Goal: Information Seeking & Learning: Check status

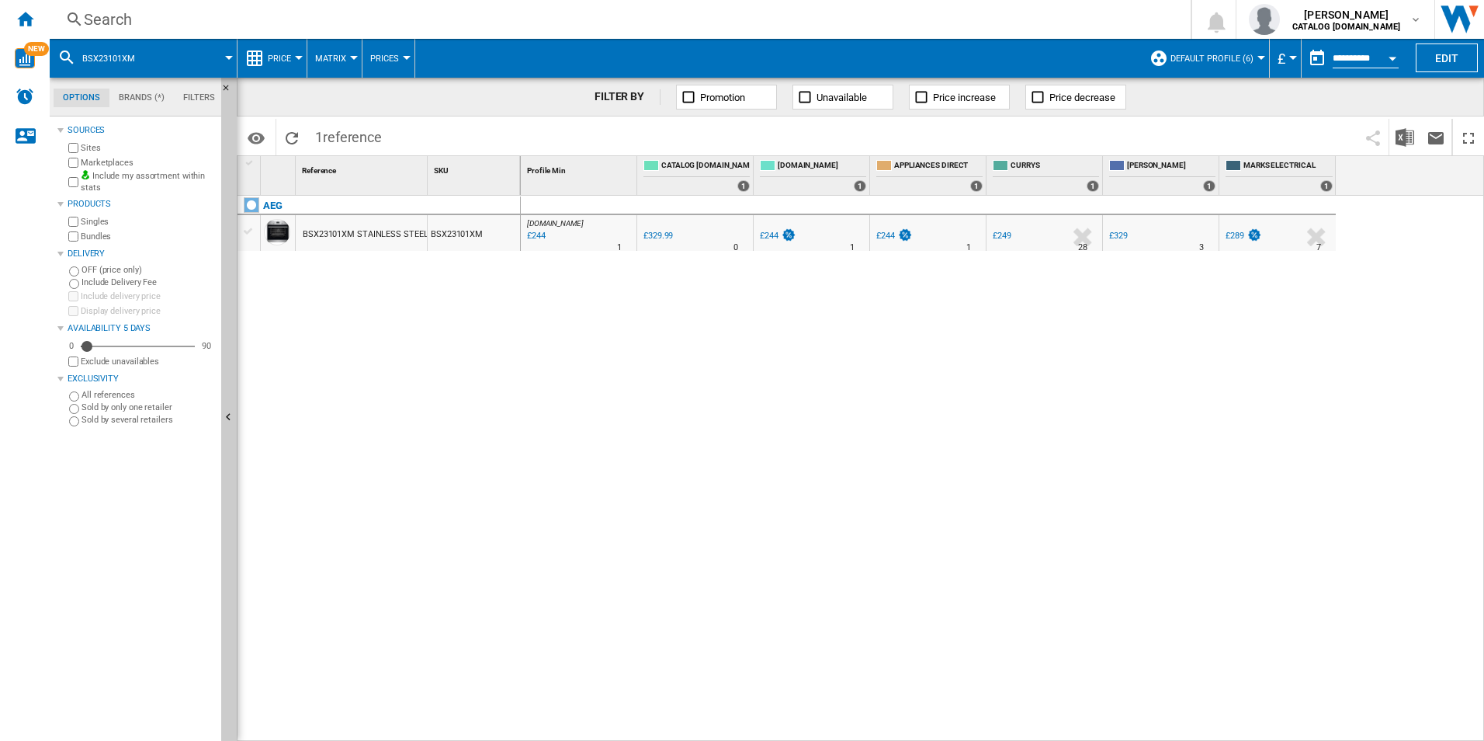
click at [848, 406] on div "[DOMAIN_NAME] : AO -26.1 % £244 % N/A 1 [DOMAIN_NAME] : AO 0.0 % £329.99 % N/A" at bounding box center [1003, 469] width 964 height 546
click at [373, 15] on div "Search" at bounding box center [617, 20] width 1067 height 22
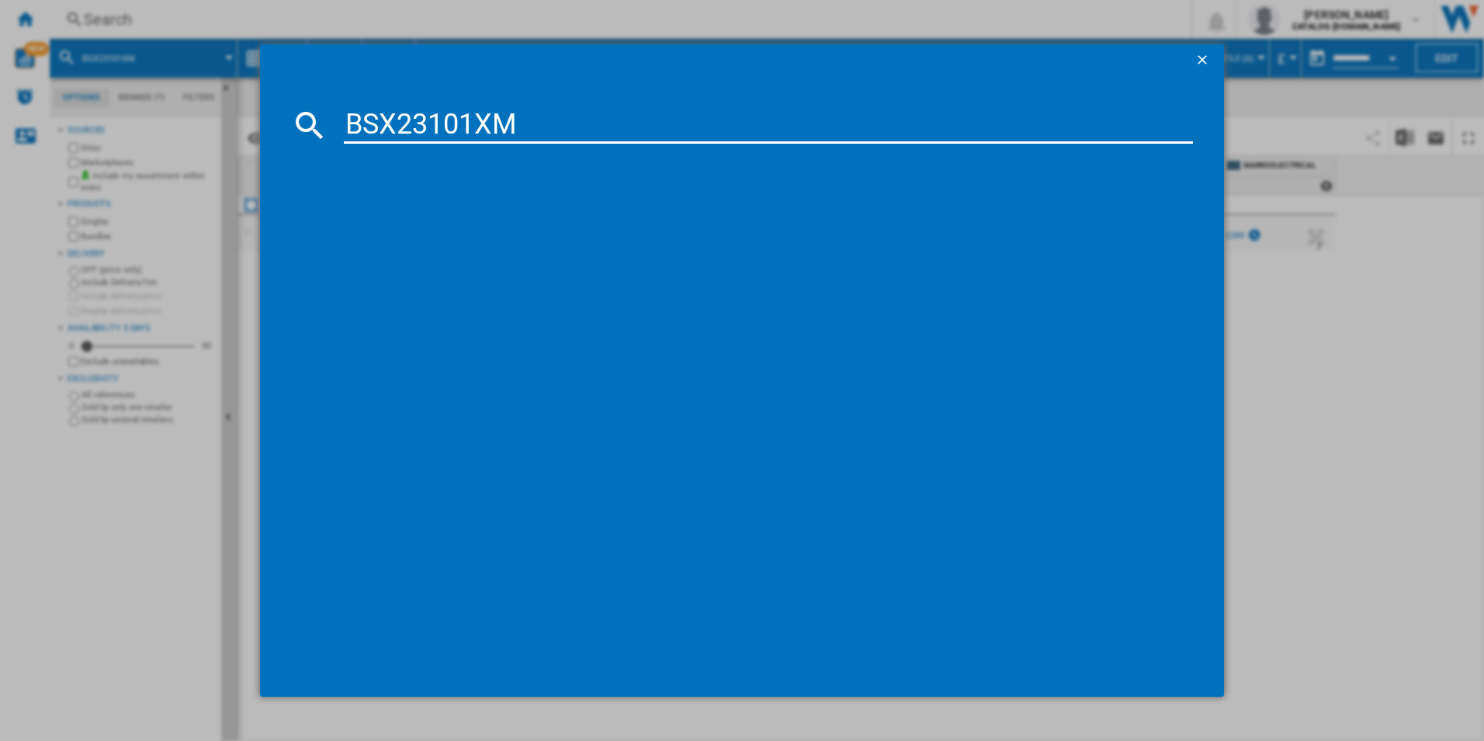
type input "BSX23101XM"
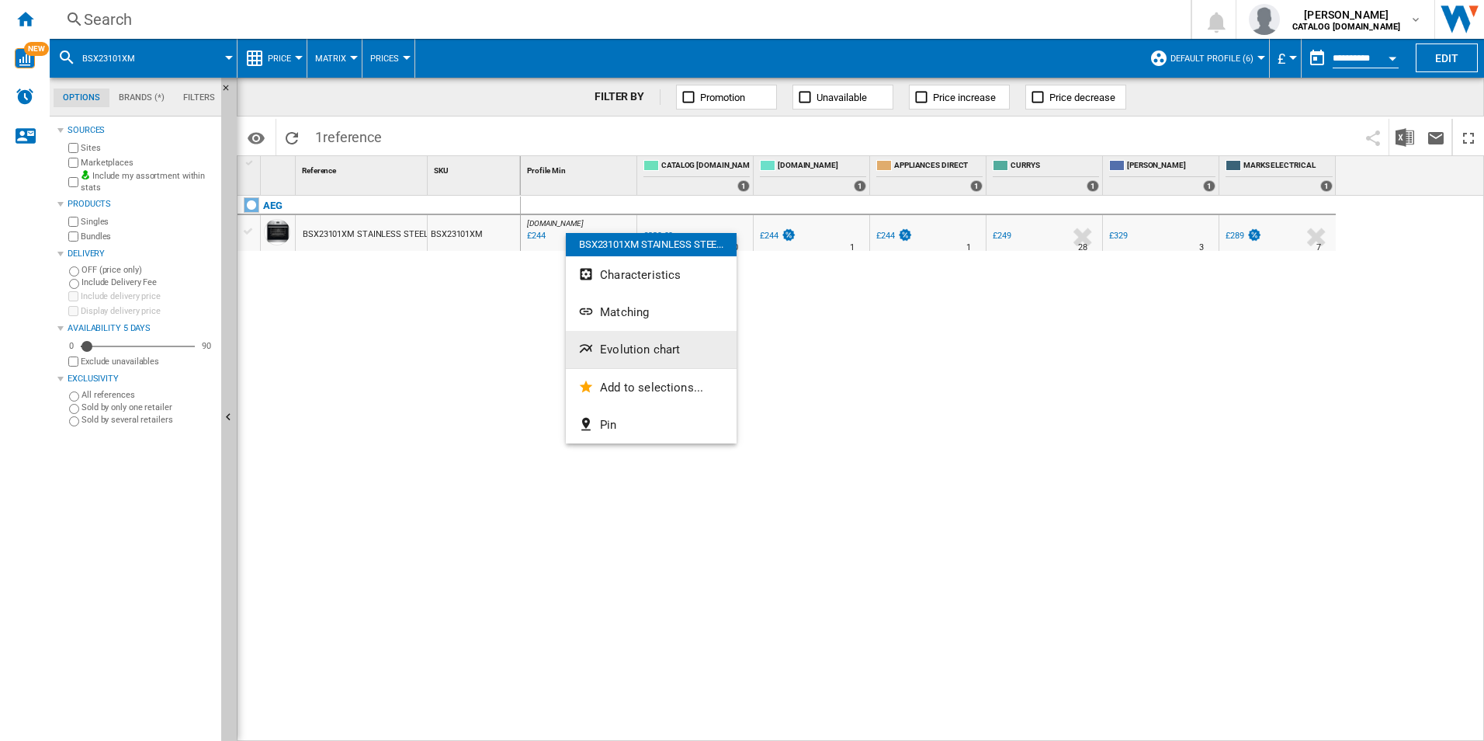
click at [629, 354] on span "Evolution chart" at bounding box center [640, 349] width 80 height 14
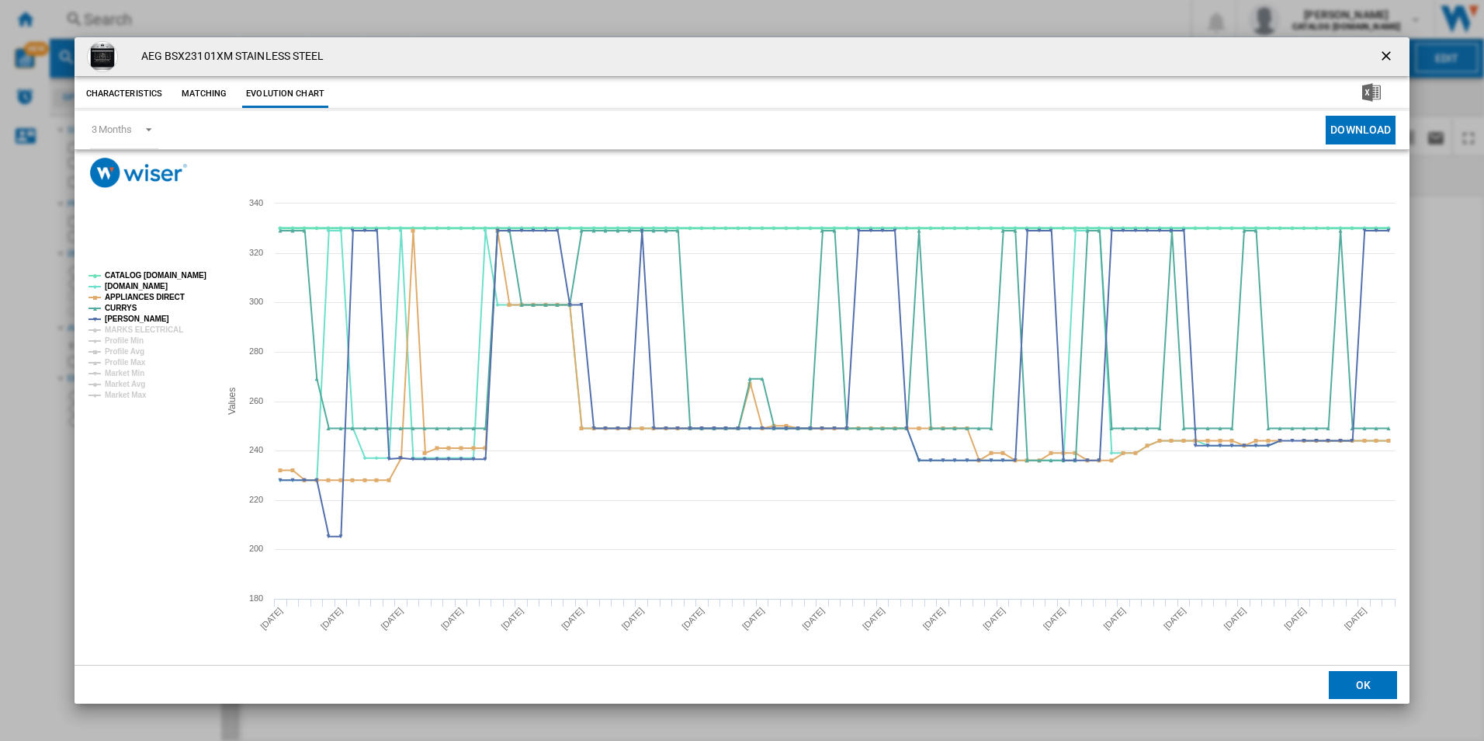
click at [175, 276] on tspan "CATALOG [DOMAIN_NAME]" at bounding box center [156, 275] width 102 height 9
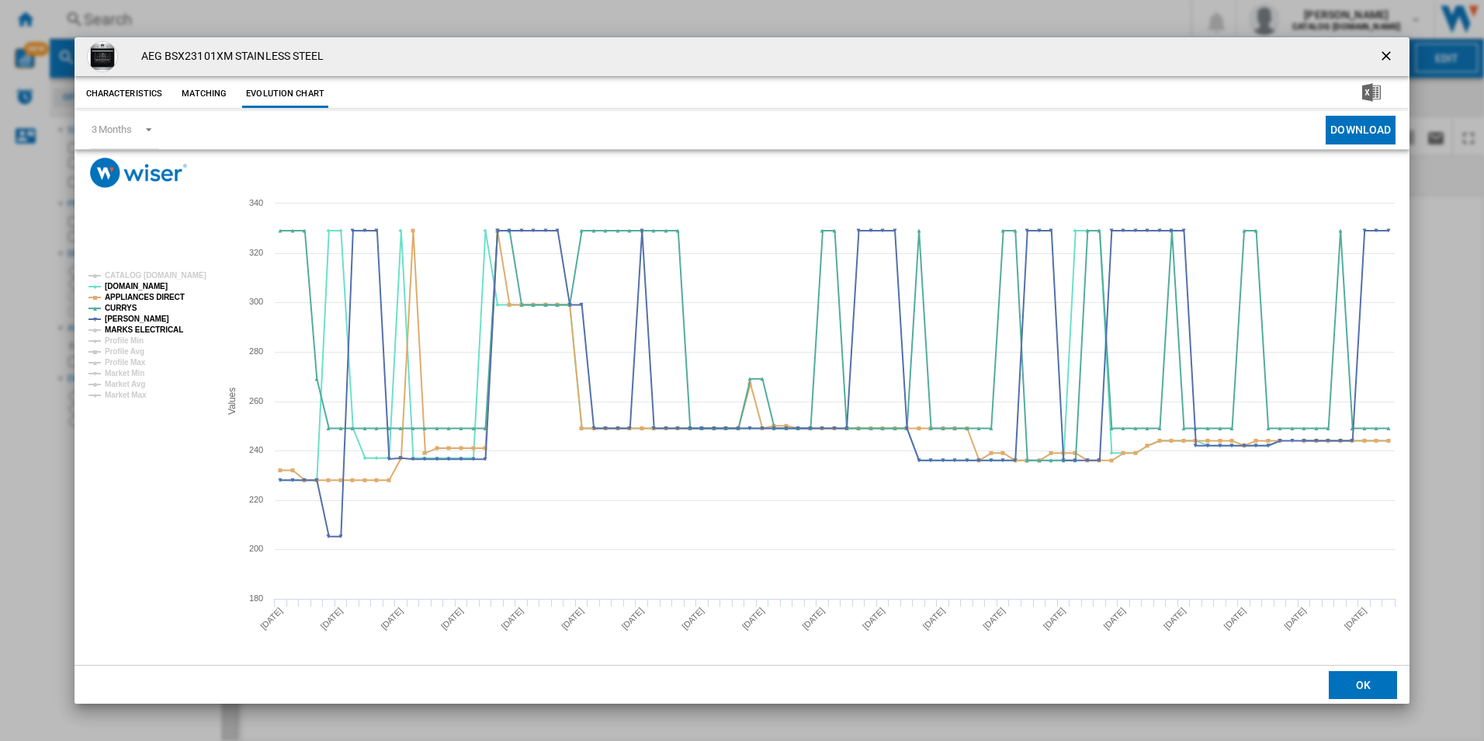
click at [160, 328] on tspan "MARKS ELECTRICAL" at bounding box center [144, 329] width 78 height 9
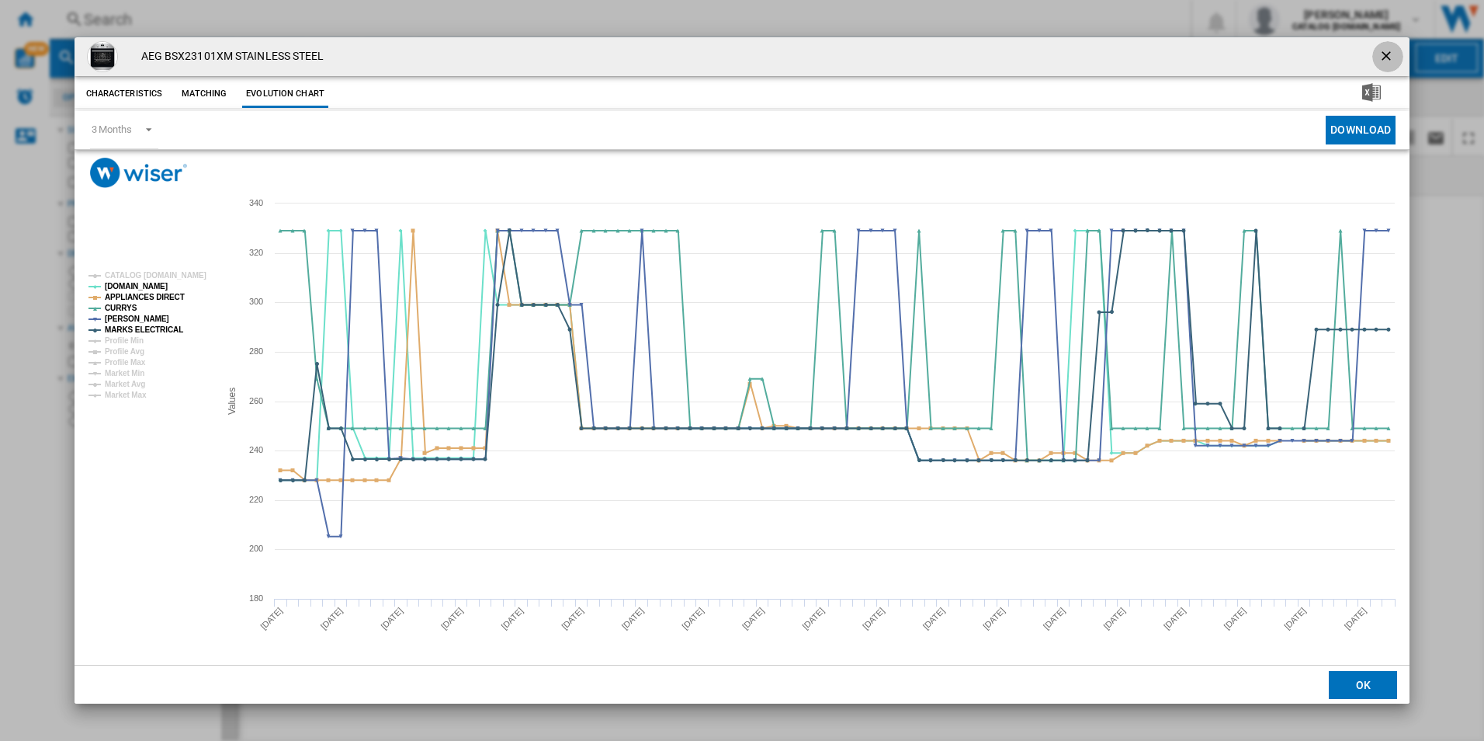
click at [1390, 56] on ng-md-icon "getI18NText('BUTTONS.CLOSE_DIALOG')" at bounding box center [1388, 57] width 19 height 19
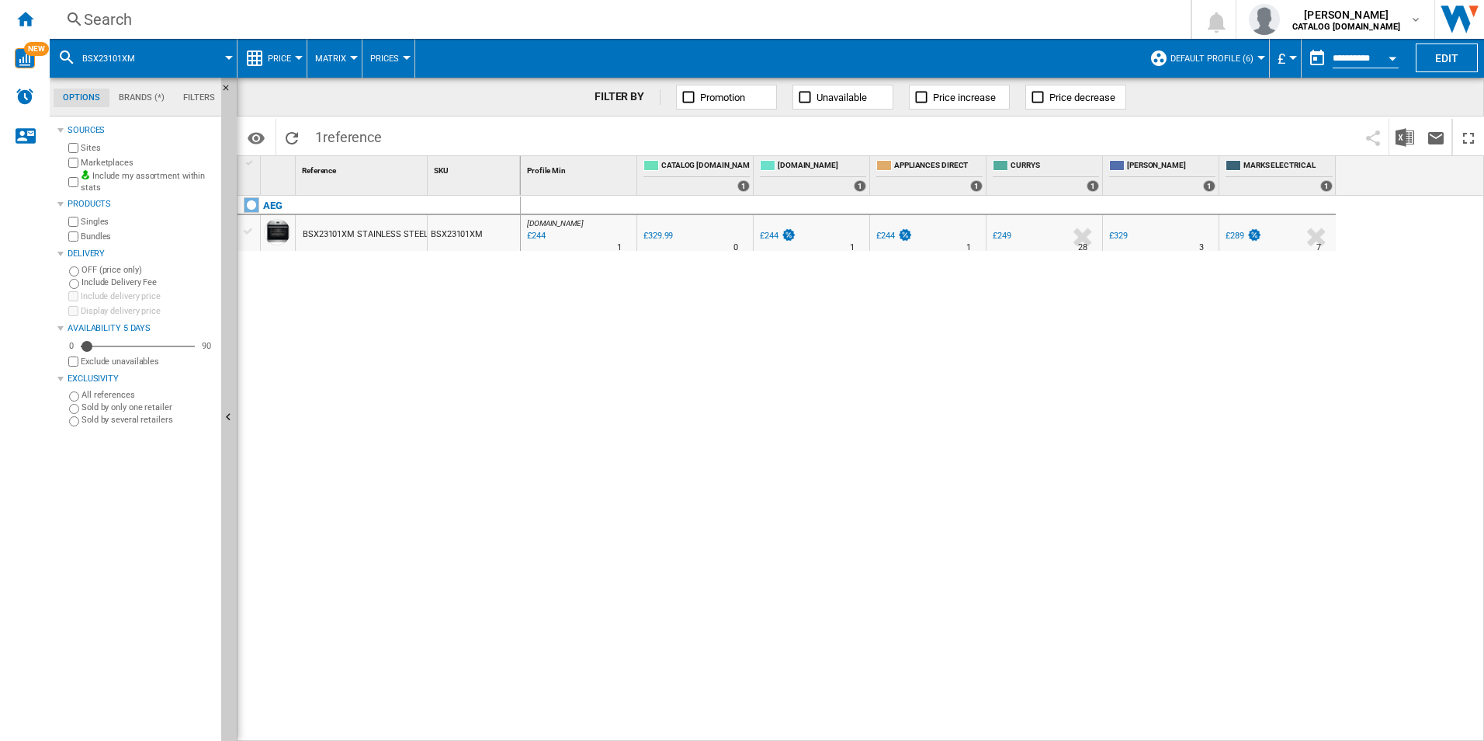
click at [690, 21] on div "Search" at bounding box center [617, 20] width 1067 height 22
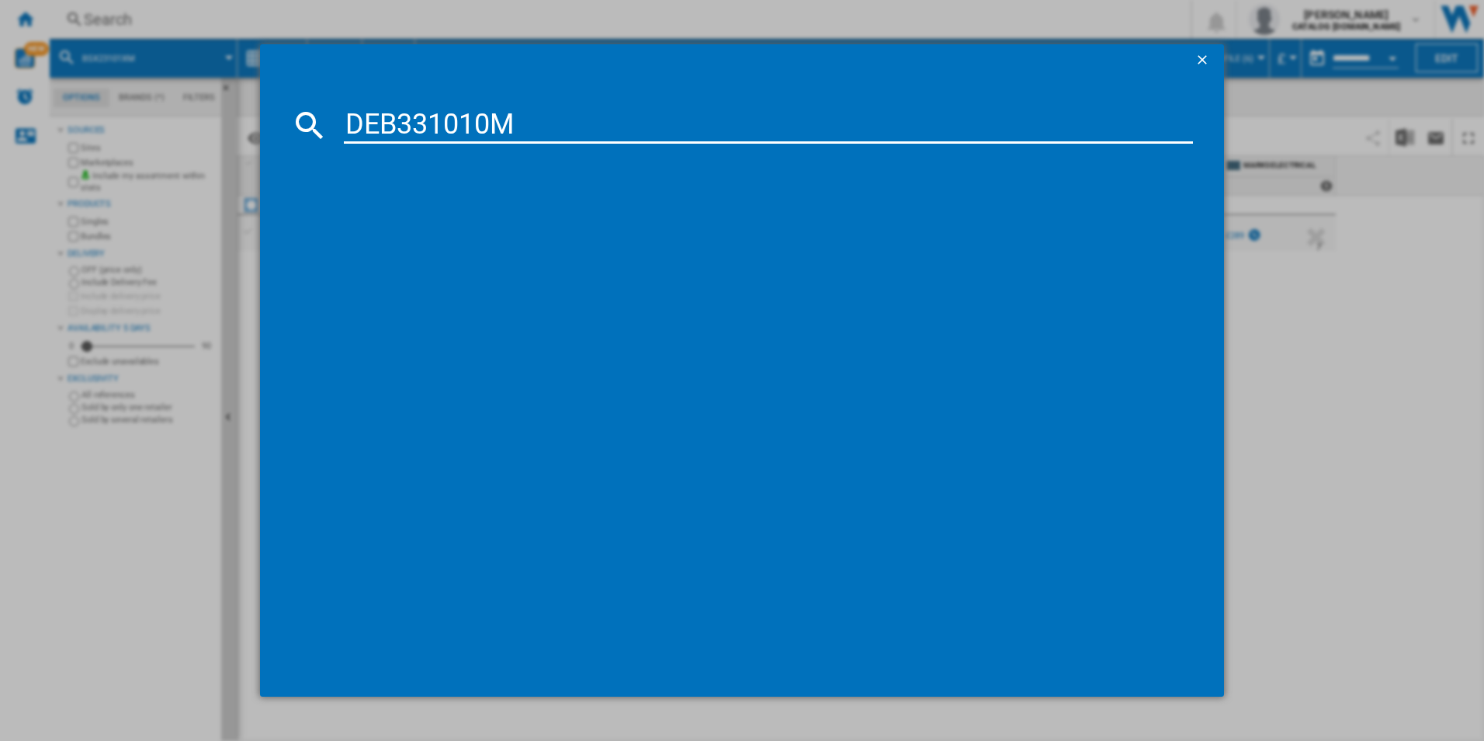
type input "DEB331010M"
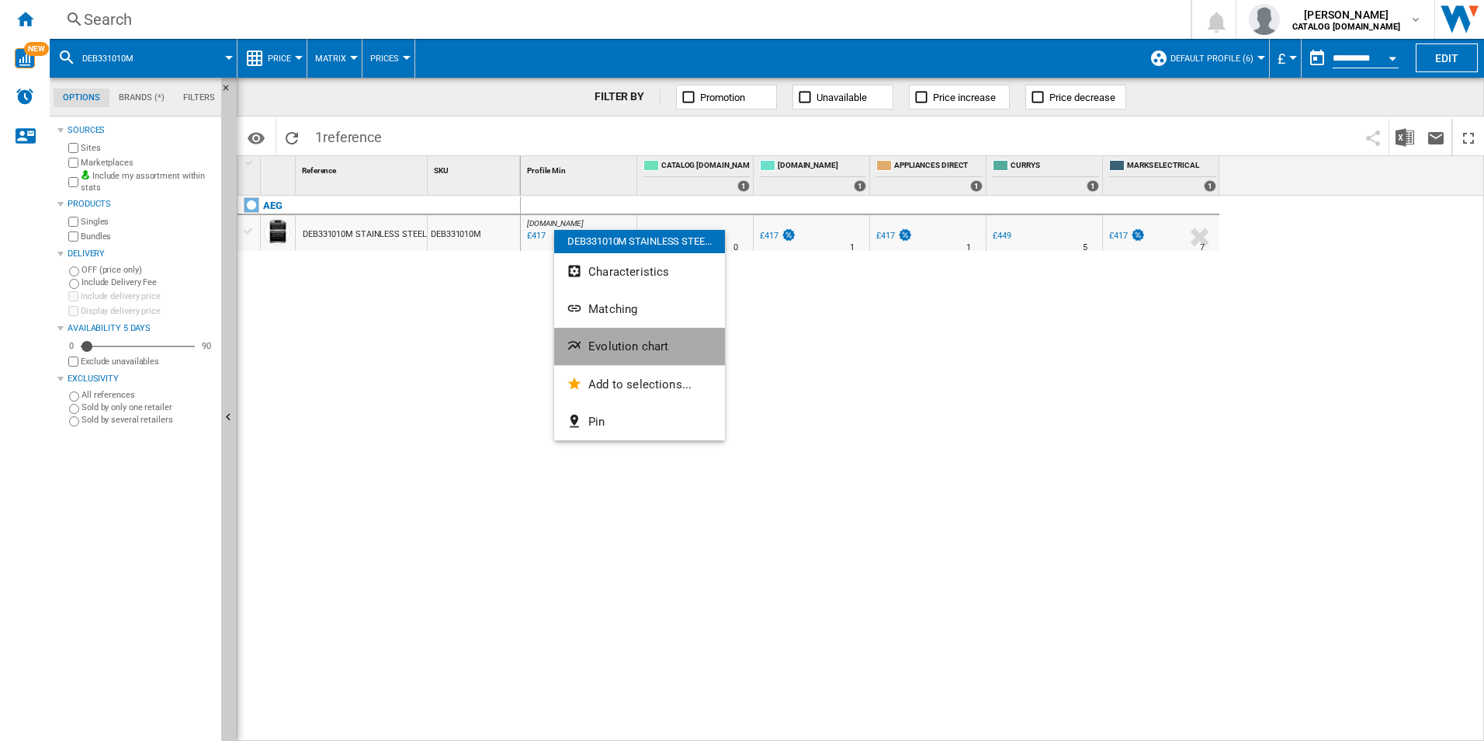
click at [629, 338] on button "Evolution chart" at bounding box center [639, 346] width 171 height 37
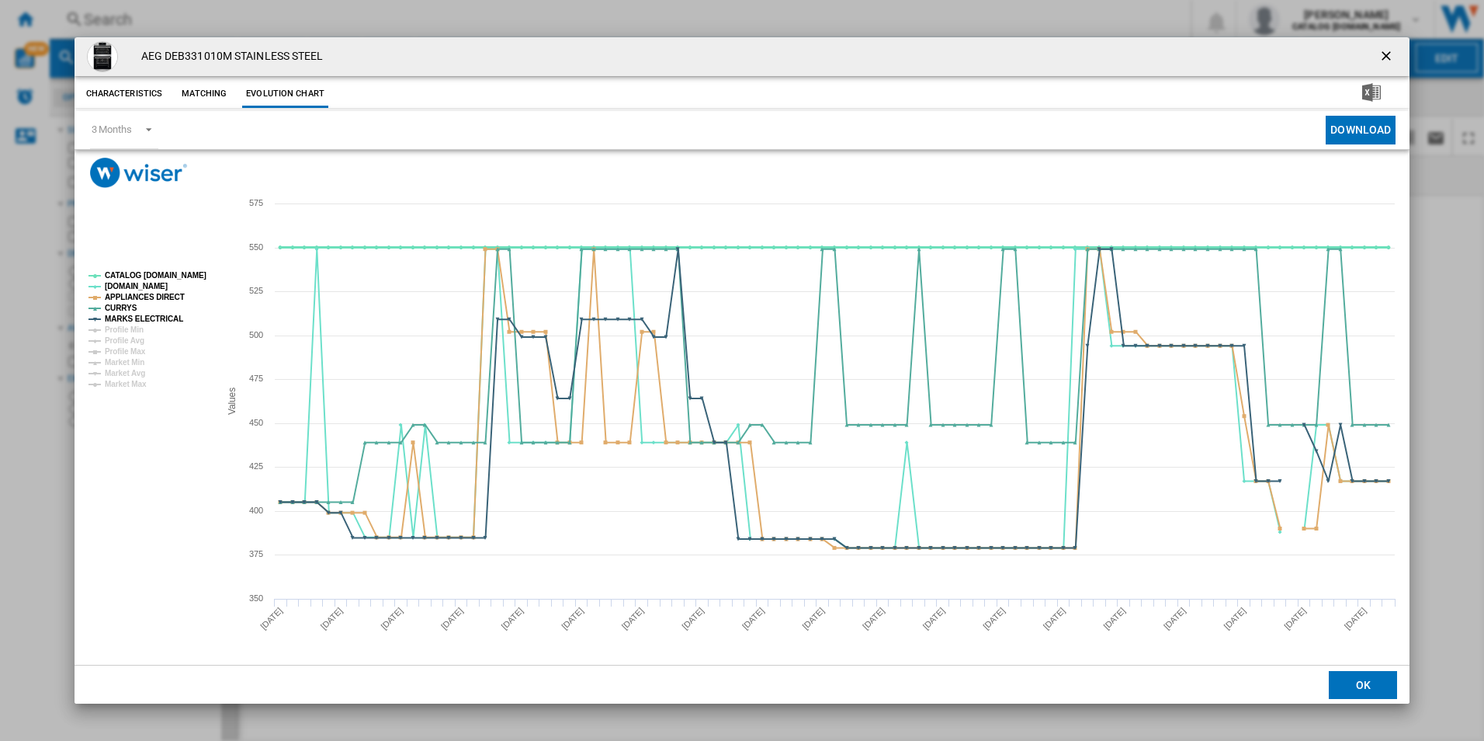
click at [194, 276] on tspan "CATALOG [DOMAIN_NAME]" at bounding box center [156, 275] width 102 height 9
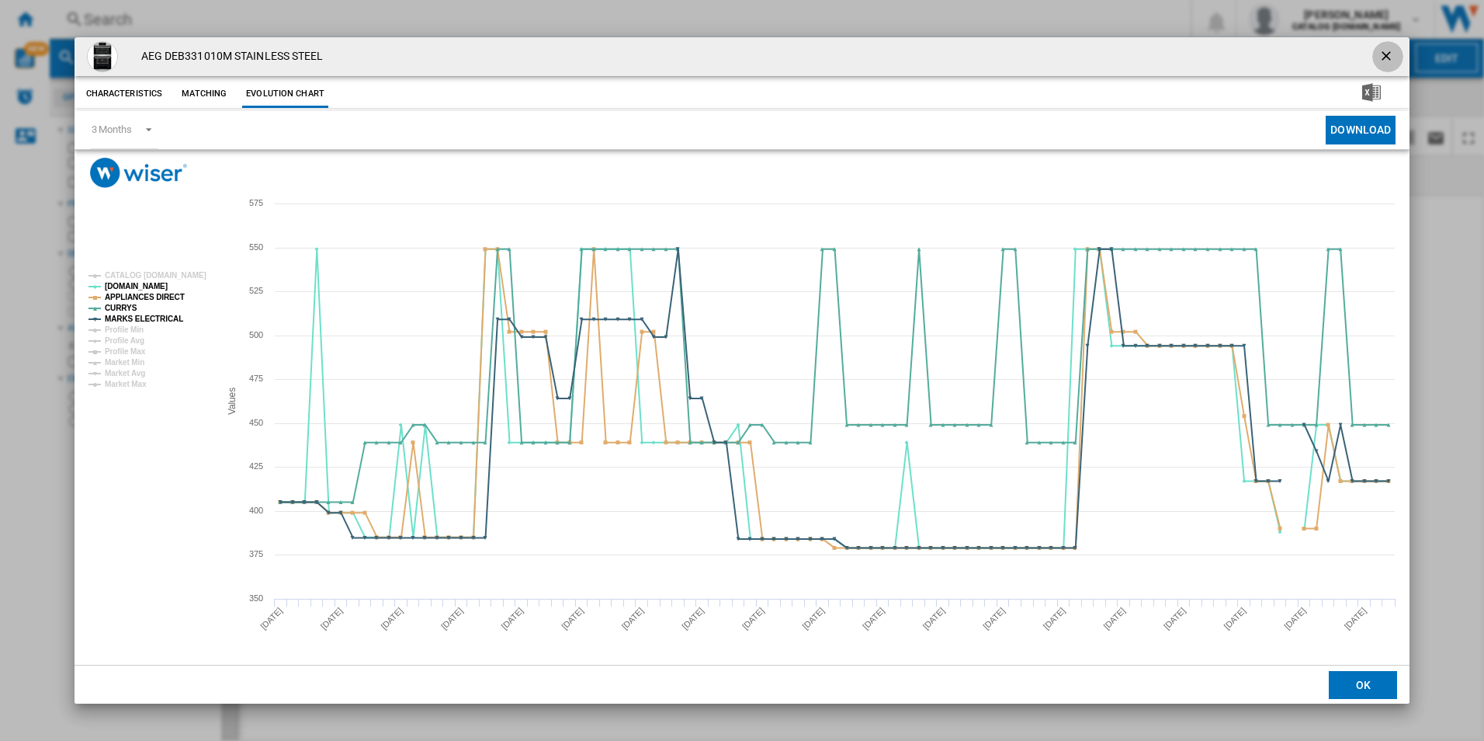
click at [1387, 56] on ng-md-icon "getI18NText('BUTTONS.CLOSE_DIALOG')" at bounding box center [1388, 57] width 19 height 19
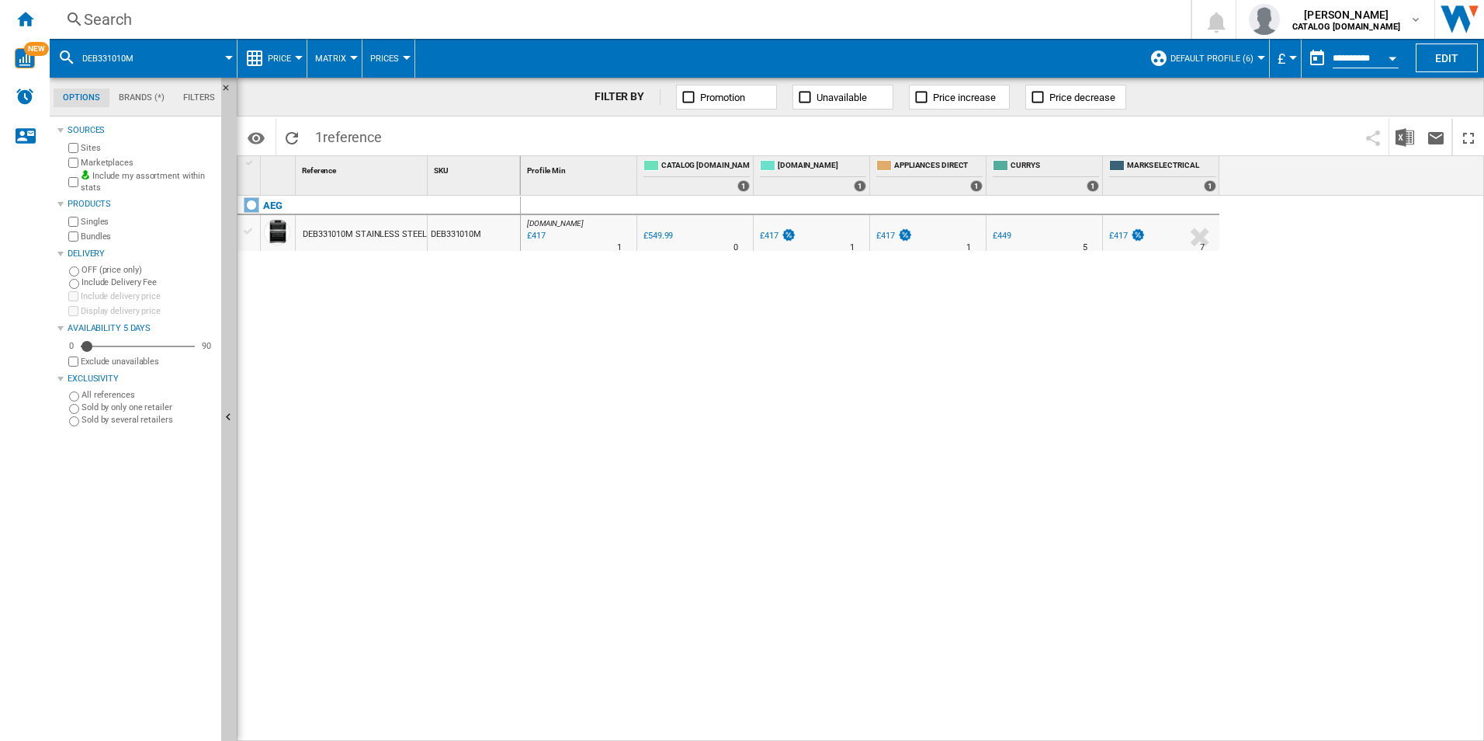
click at [658, 23] on div "Search" at bounding box center [617, 20] width 1067 height 22
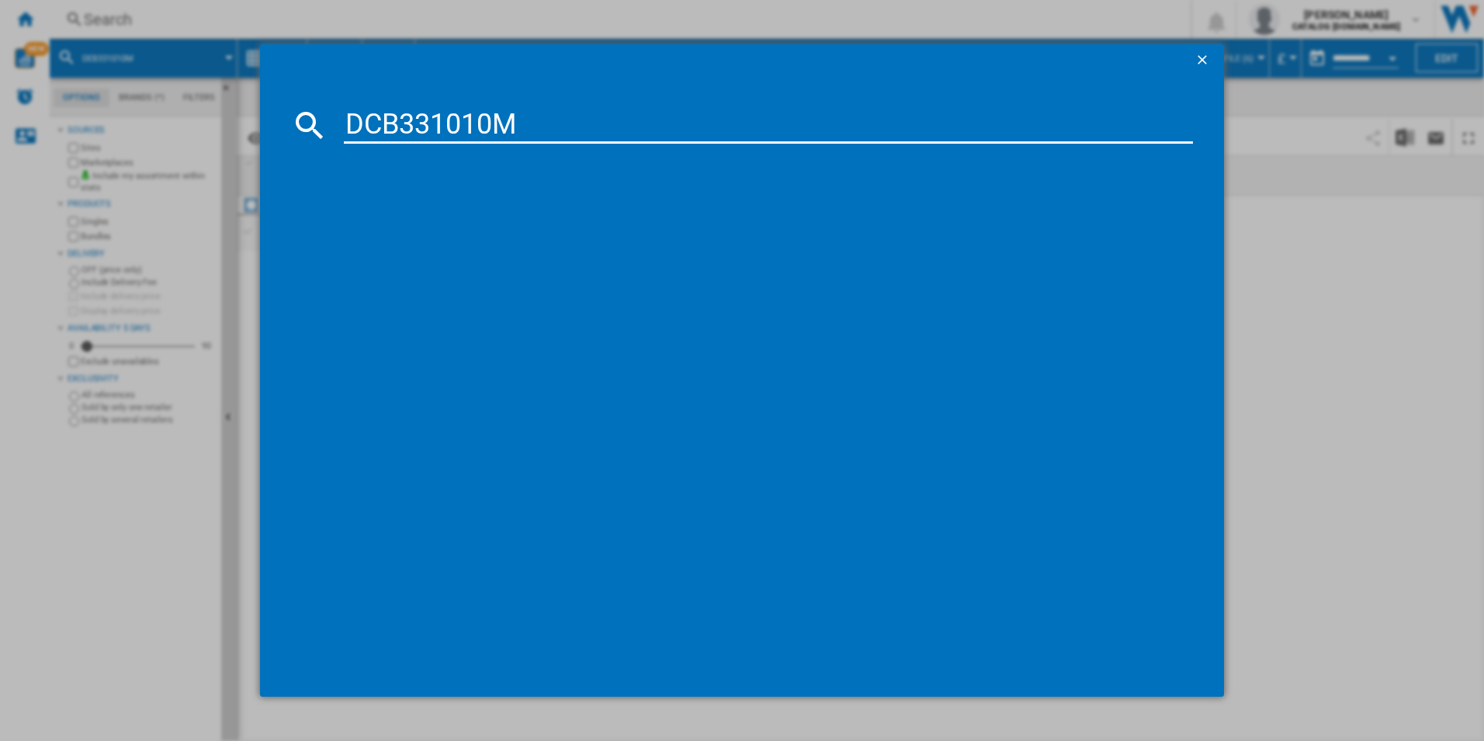
type input "DCB331010M"
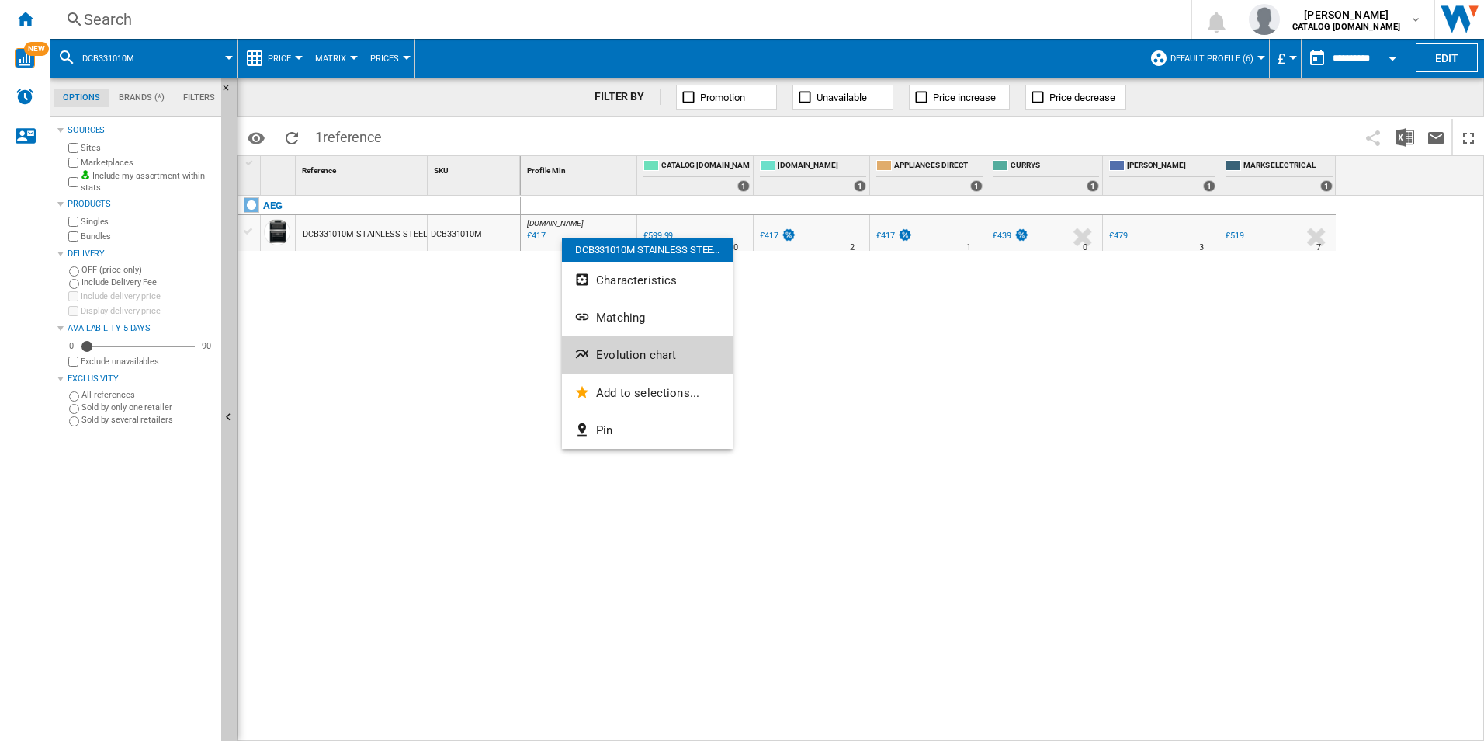
click at [630, 359] on span "Evolution chart" at bounding box center [636, 355] width 80 height 14
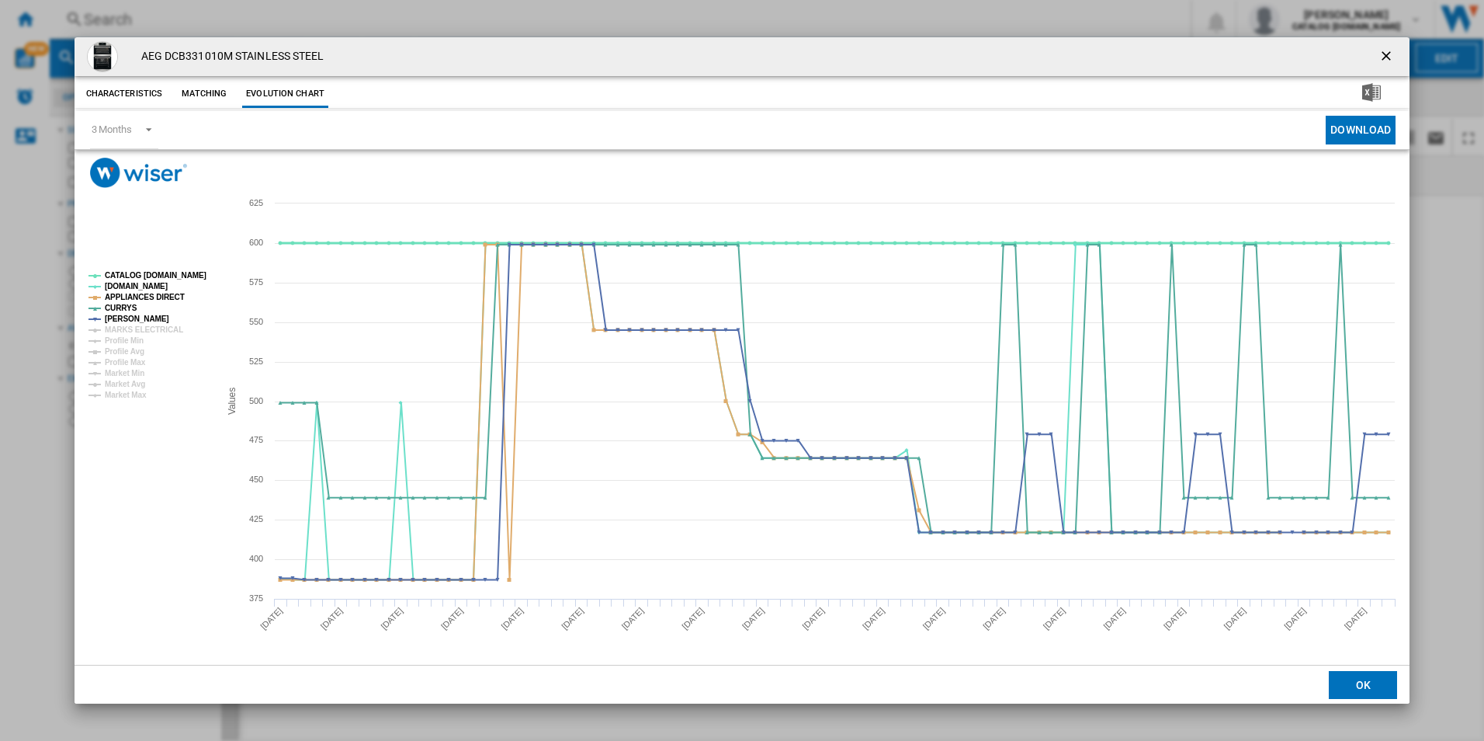
click at [179, 275] on tspan "CATALOG [DOMAIN_NAME]" at bounding box center [156, 275] width 102 height 9
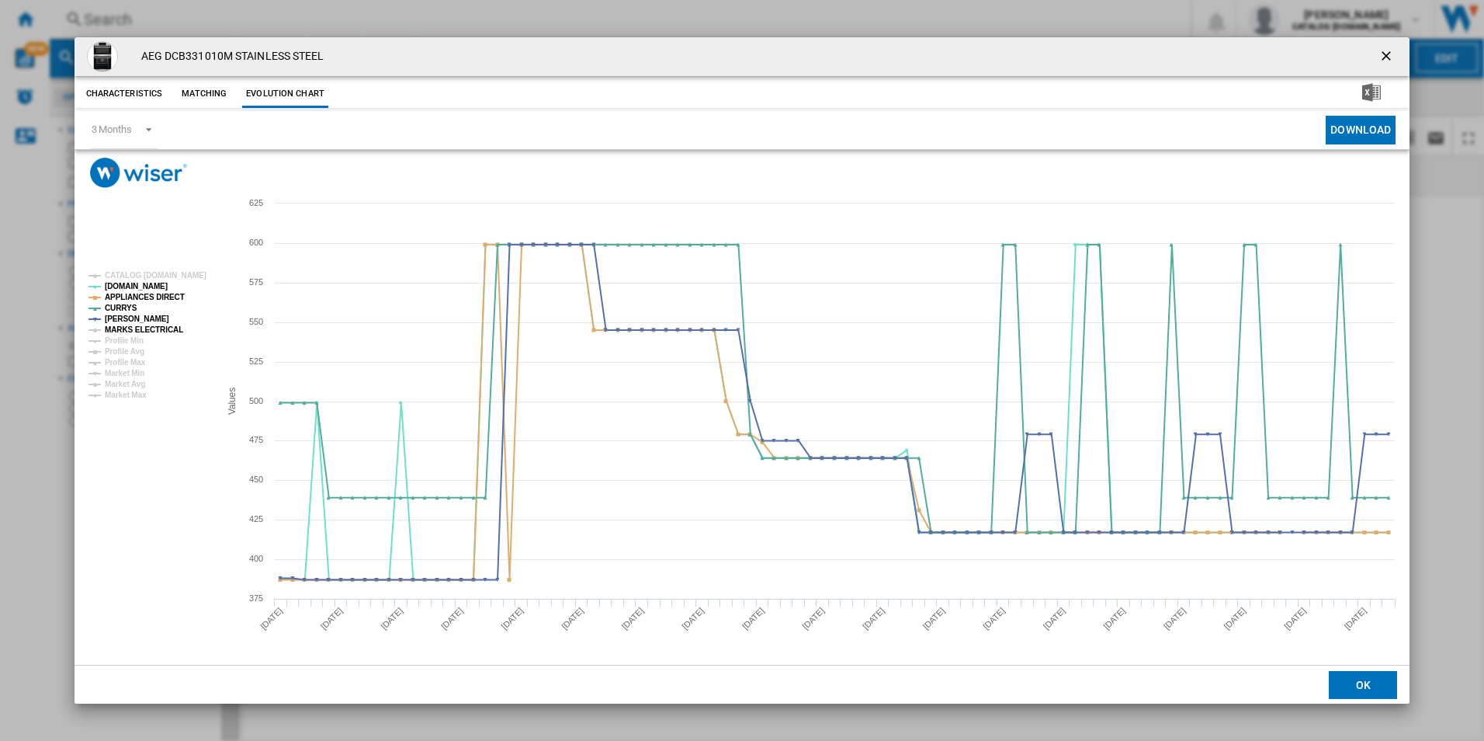
click at [161, 328] on tspan "MARKS ELECTRICAL" at bounding box center [144, 329] width 78 height 9
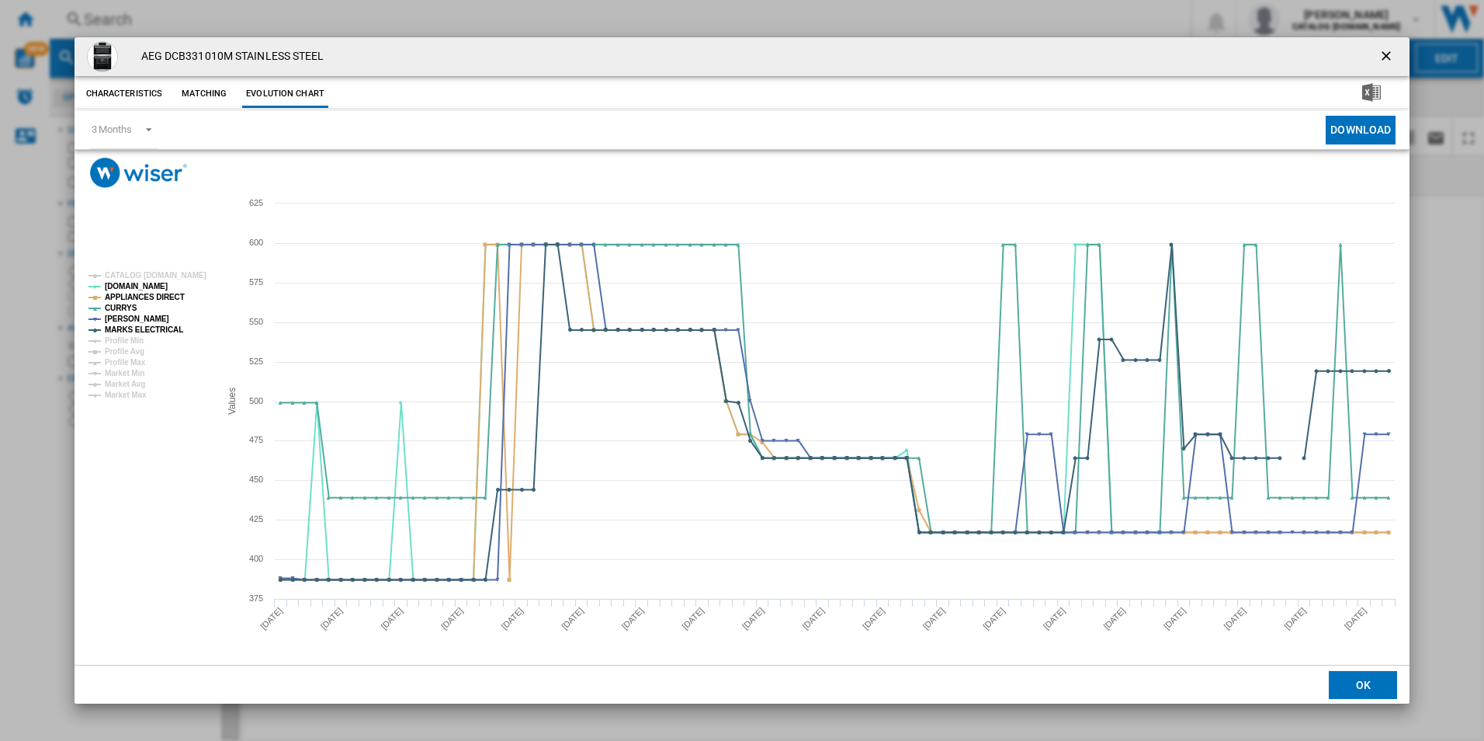
drag, startPoint x: 1386, startPoint y: 57, endPoint x: 1462, endPoint y: 112, distance: 93.3
click at [1386, 57] on ng-md-icon "getI18NText('BUTTONS.CLOSE_DIALOG')" at bounding box center [1388, 57] width 19 height 19
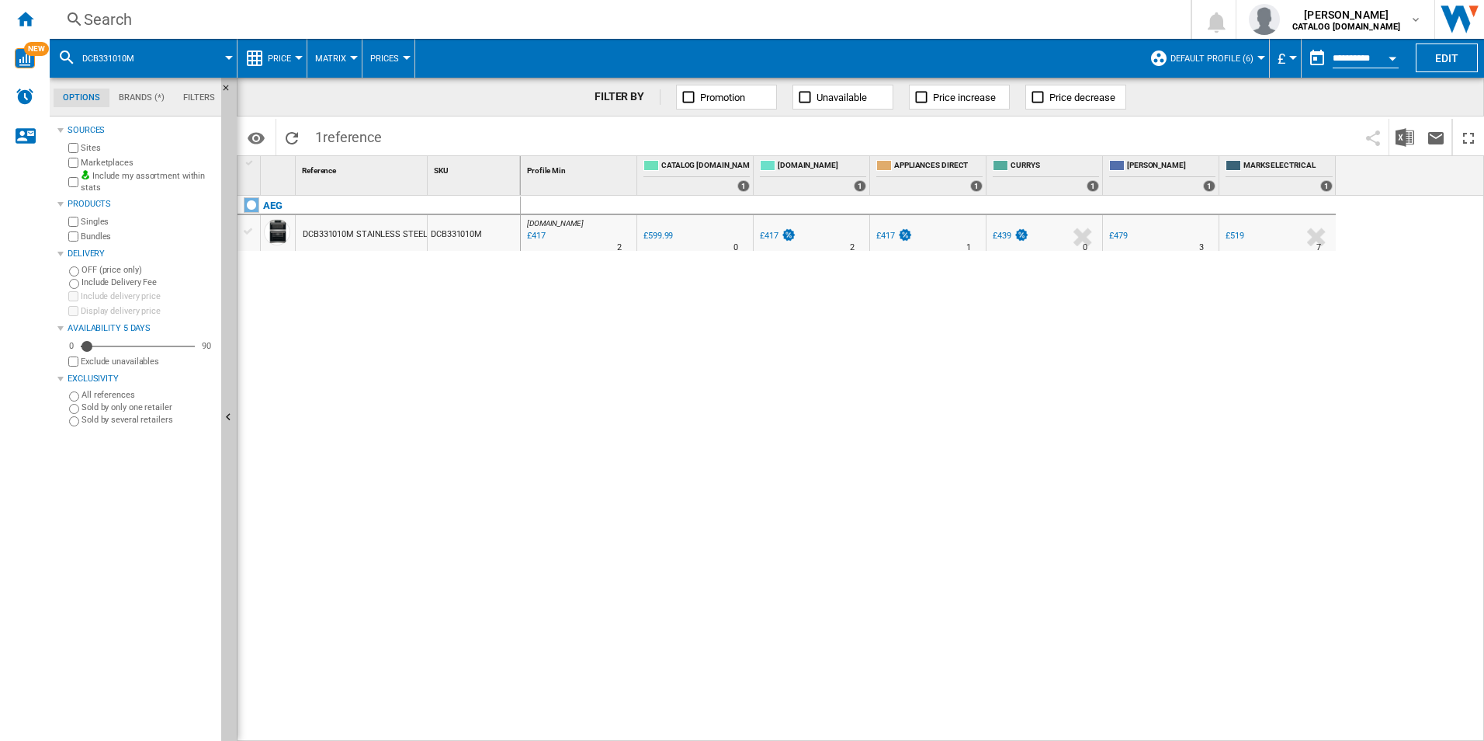
click at [497, 12] on div "Search" at bounding box center [617, 20] width 1067 height 22
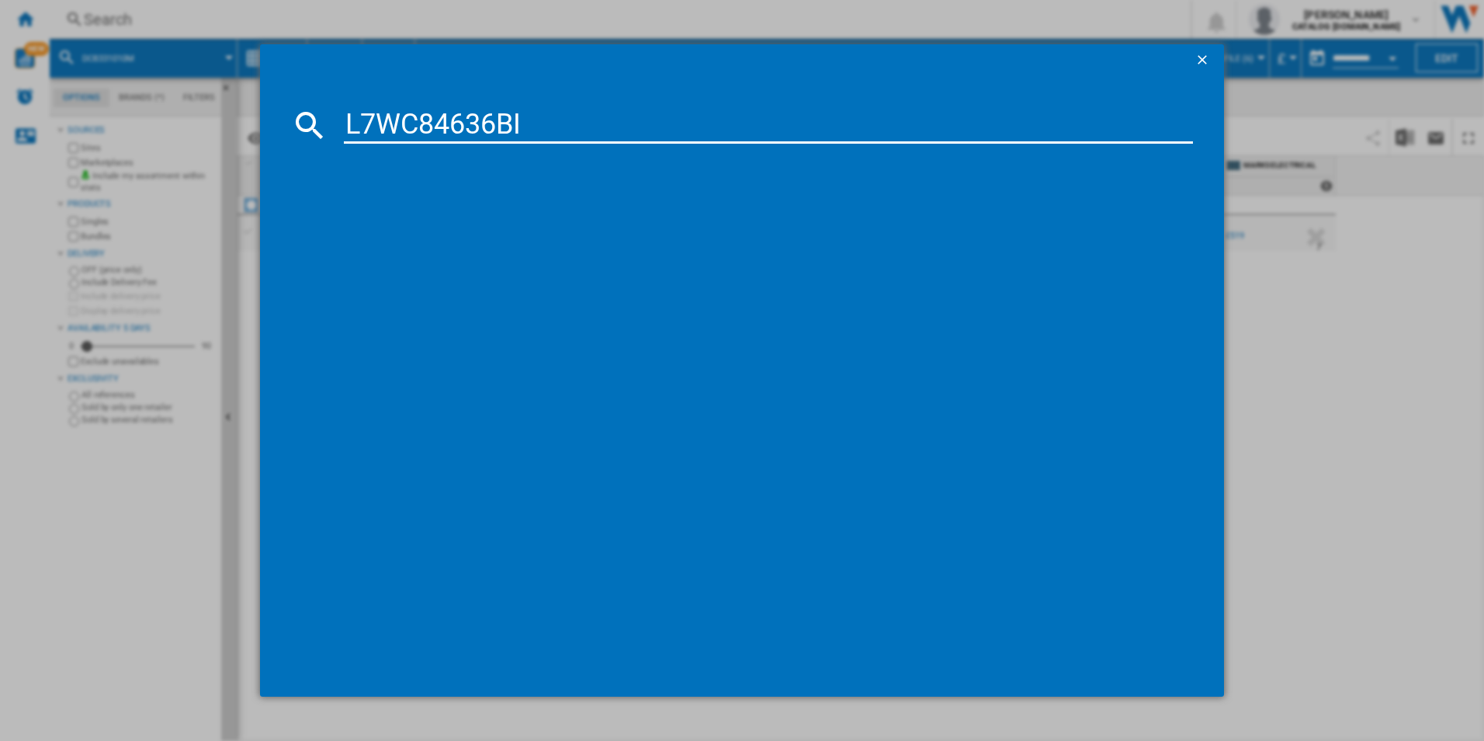
type input "L7WC84636BI"
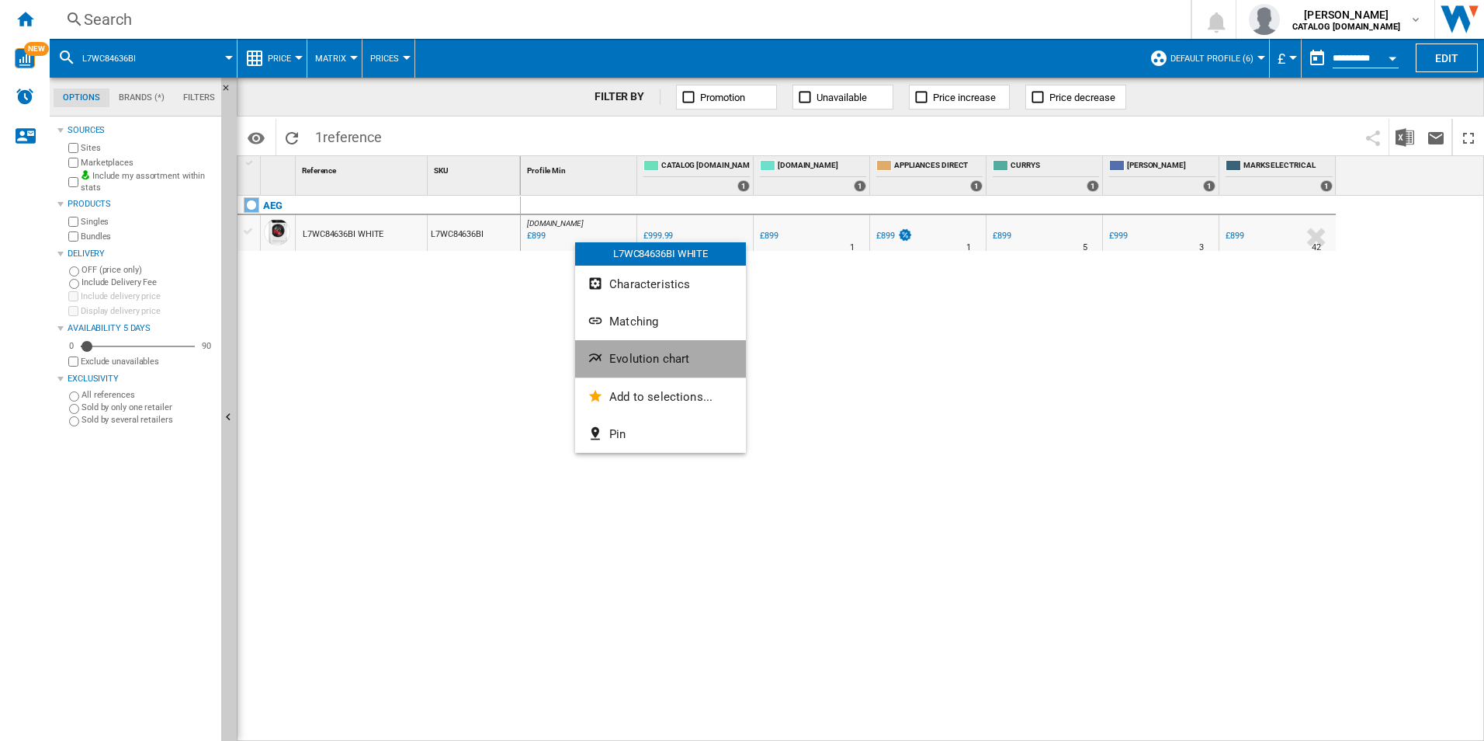
click at [641, 349] on button "Evolution chart" at bounding box center [660, 358] width 171 height 37
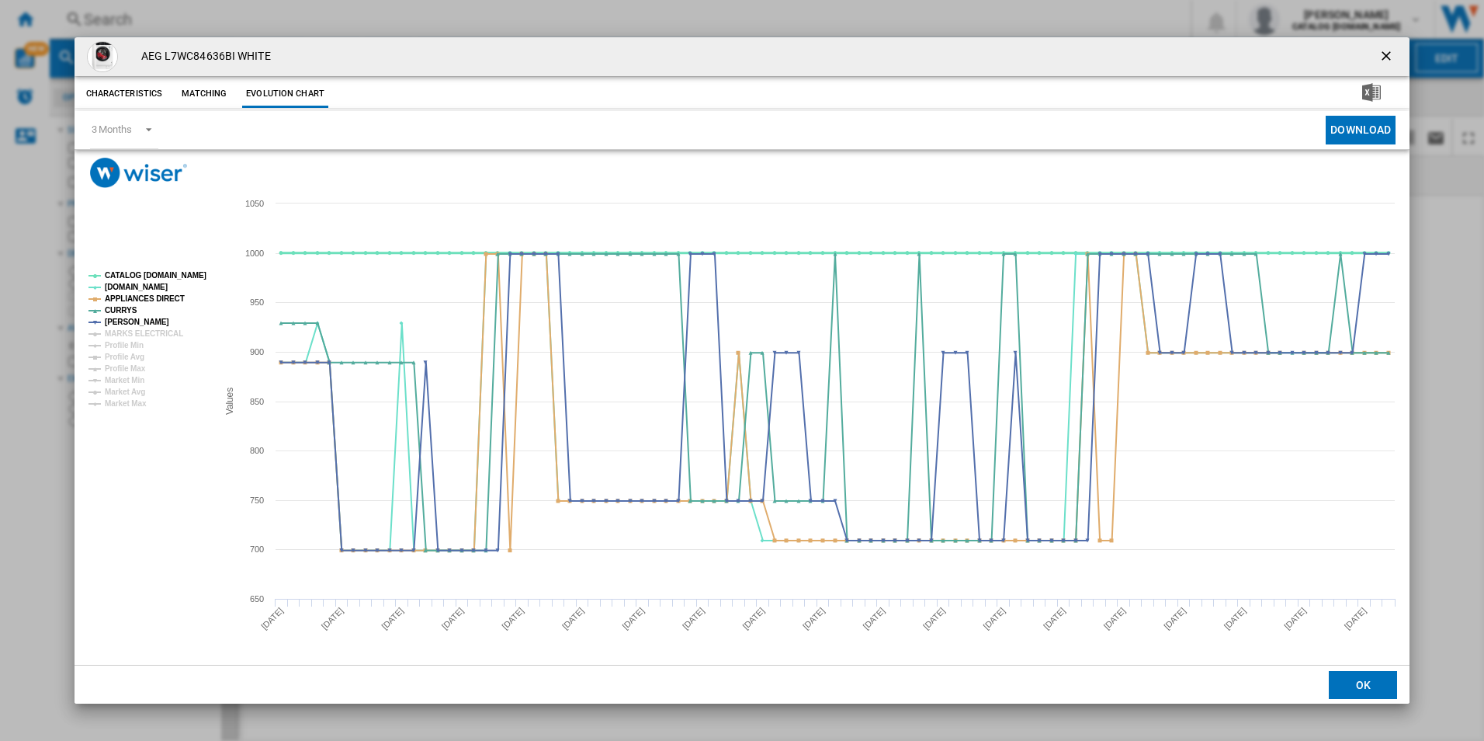
click at [175, 276] on tspan "CATALOG [DOMAIN_NAME]" at bounding box center [156, 275] width 102 height 9
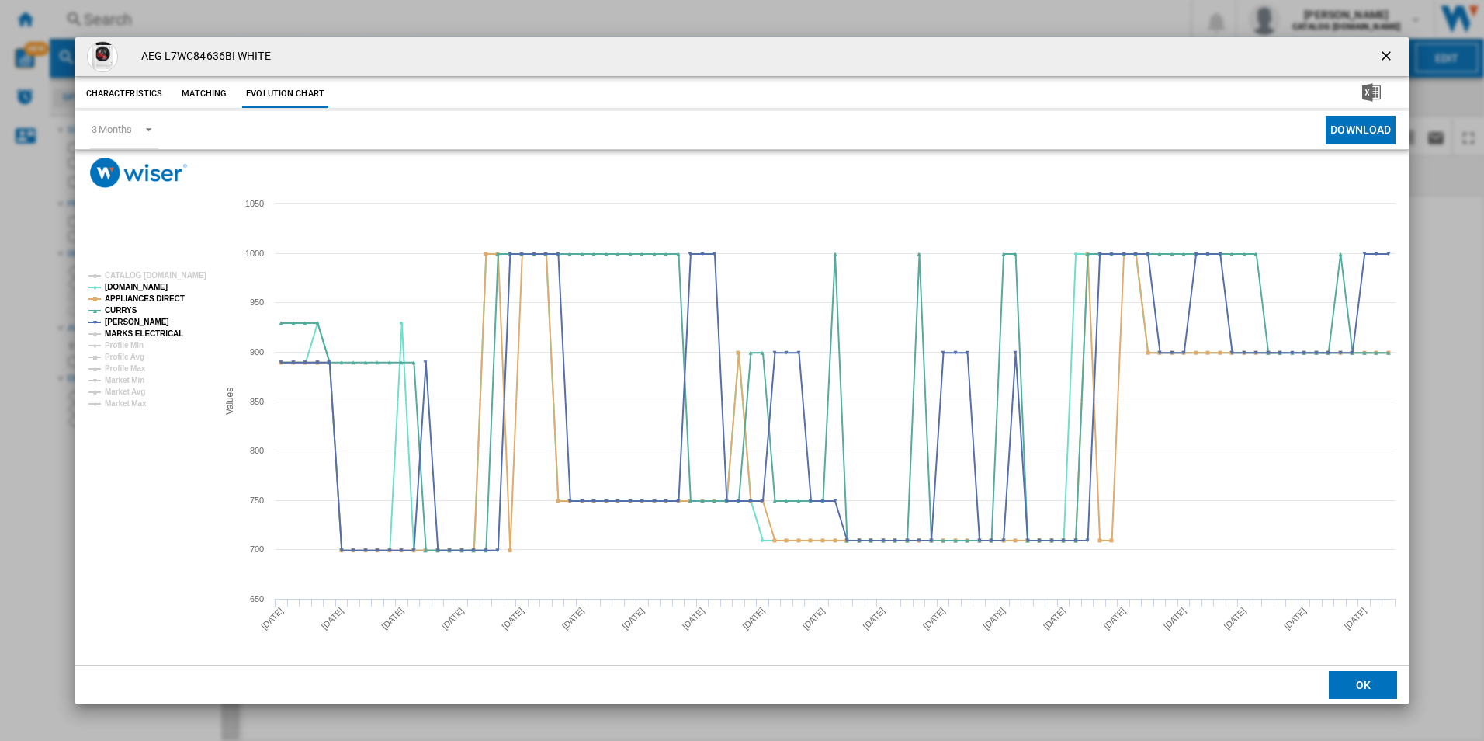
click at [166, 333] on tspan "MARKS ELECTRICAL" at bounding box center [144, 333] width 78 height 9
click at [1380, 55] on ng-md-icon "getI18NText('BUTTONS.CLOSE_DIALOG')" at bounding box center [1388, 57] width 19 height 19
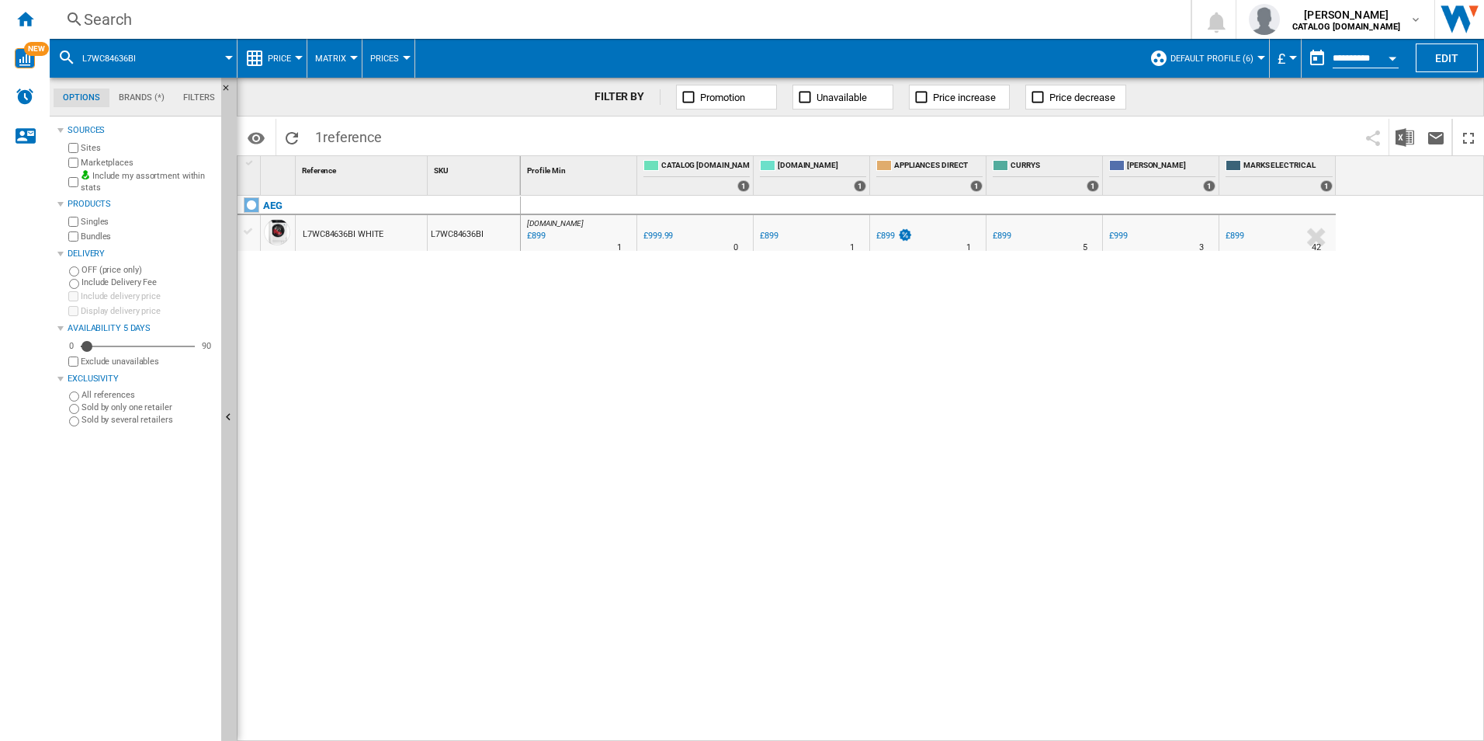
click at [456, 23] on div "Search" at bounding box center [617, 20] width 1067 height 22
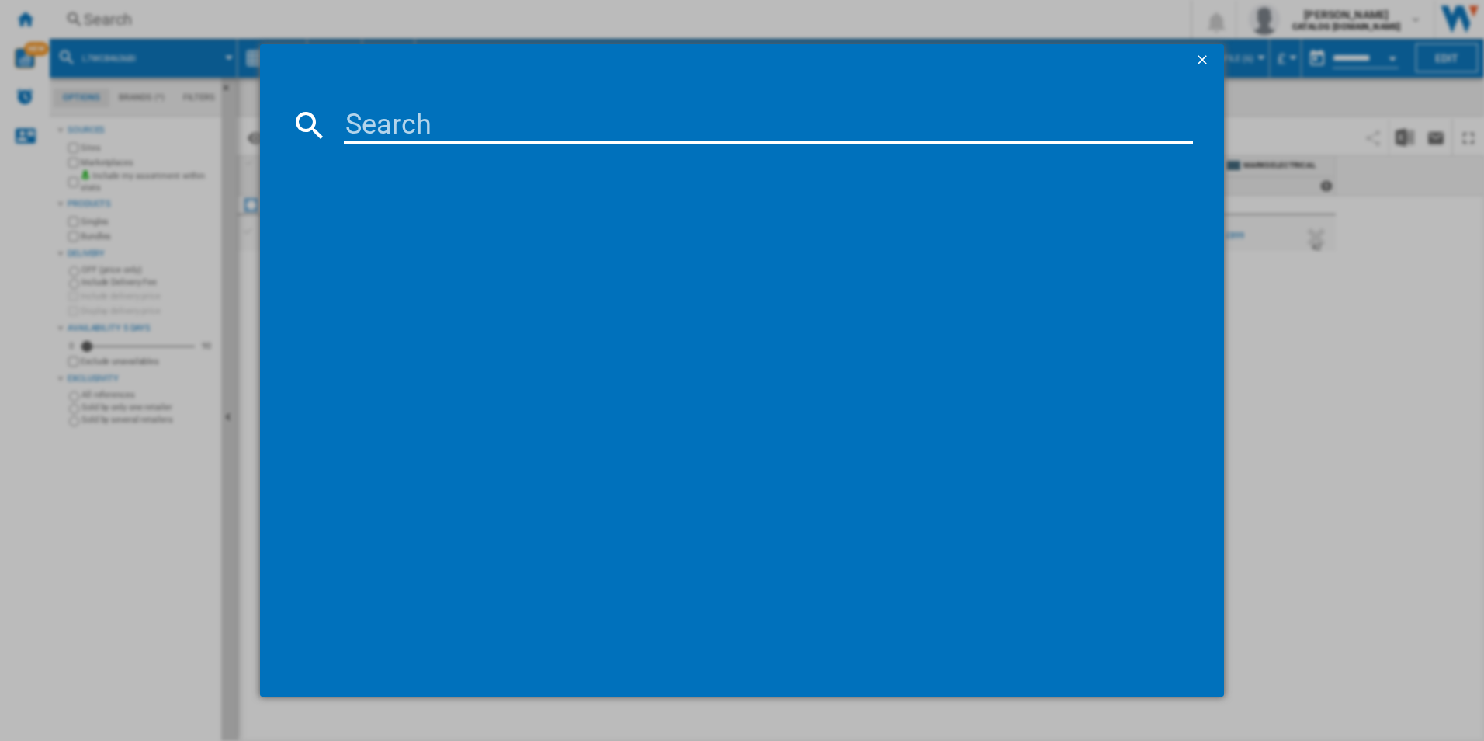
type input "LFR61144B"
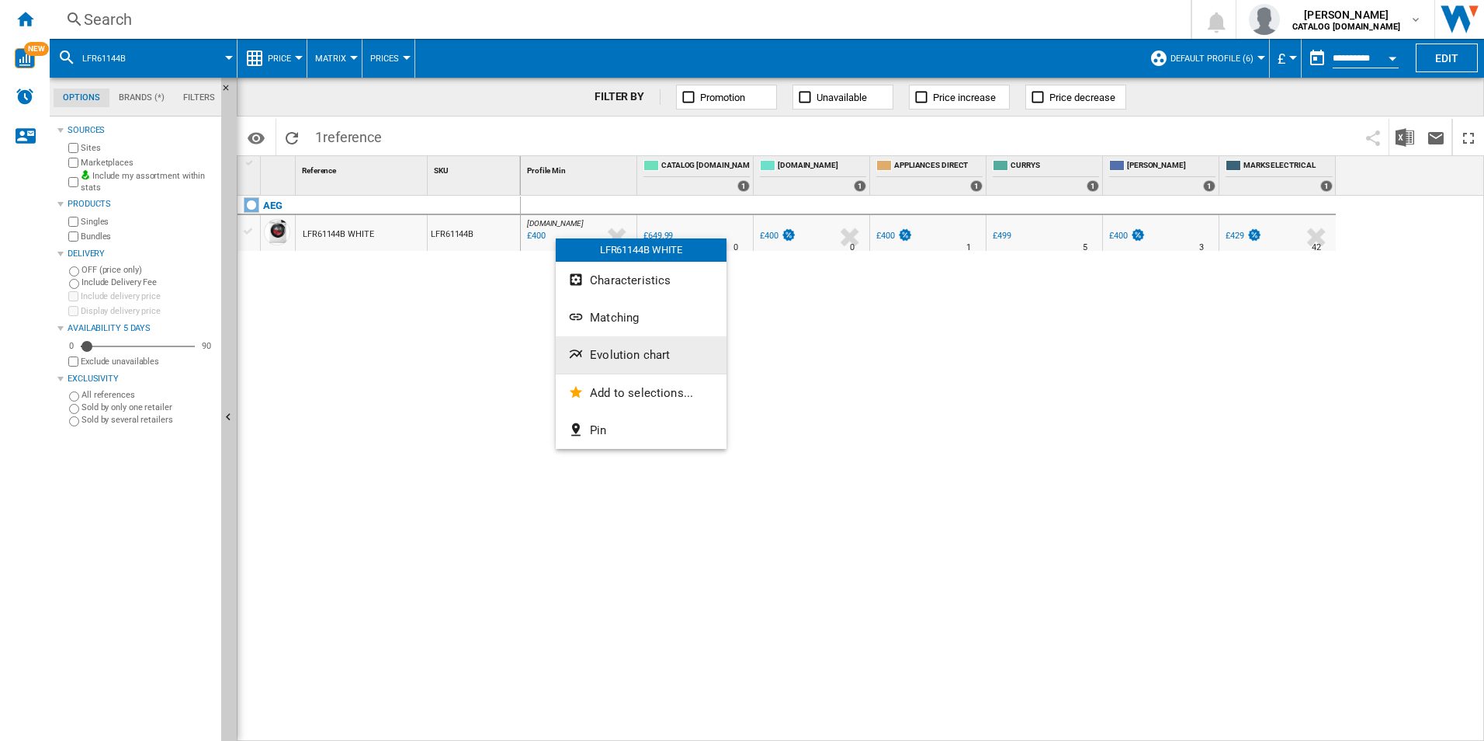
click at [643, 356] on span "Evolution chart" at bounding box center [630, 355] width 80 height 14
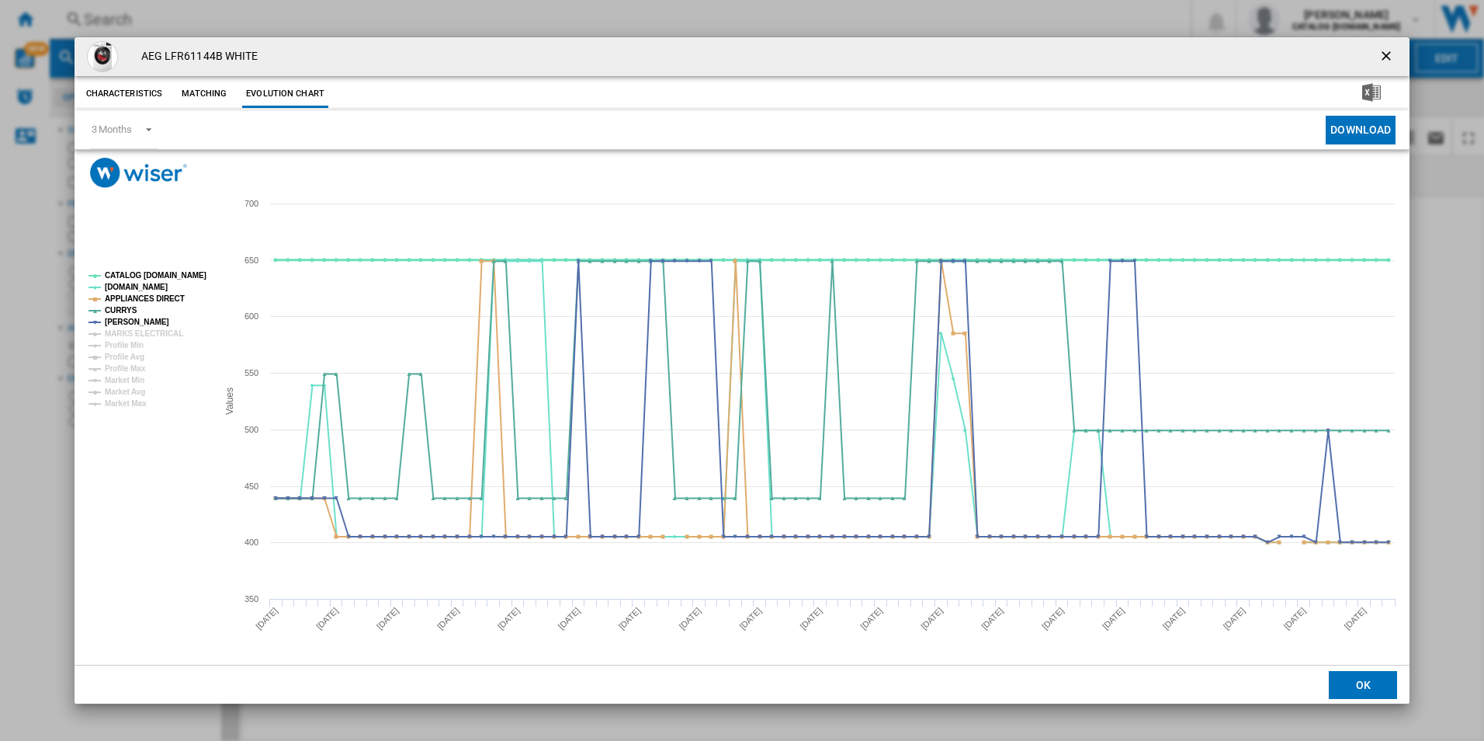
click at [182, 271] on tspan "CATALOG [DOMAIN_NAME]" at bounding box center [156, 275] width 102 height 9
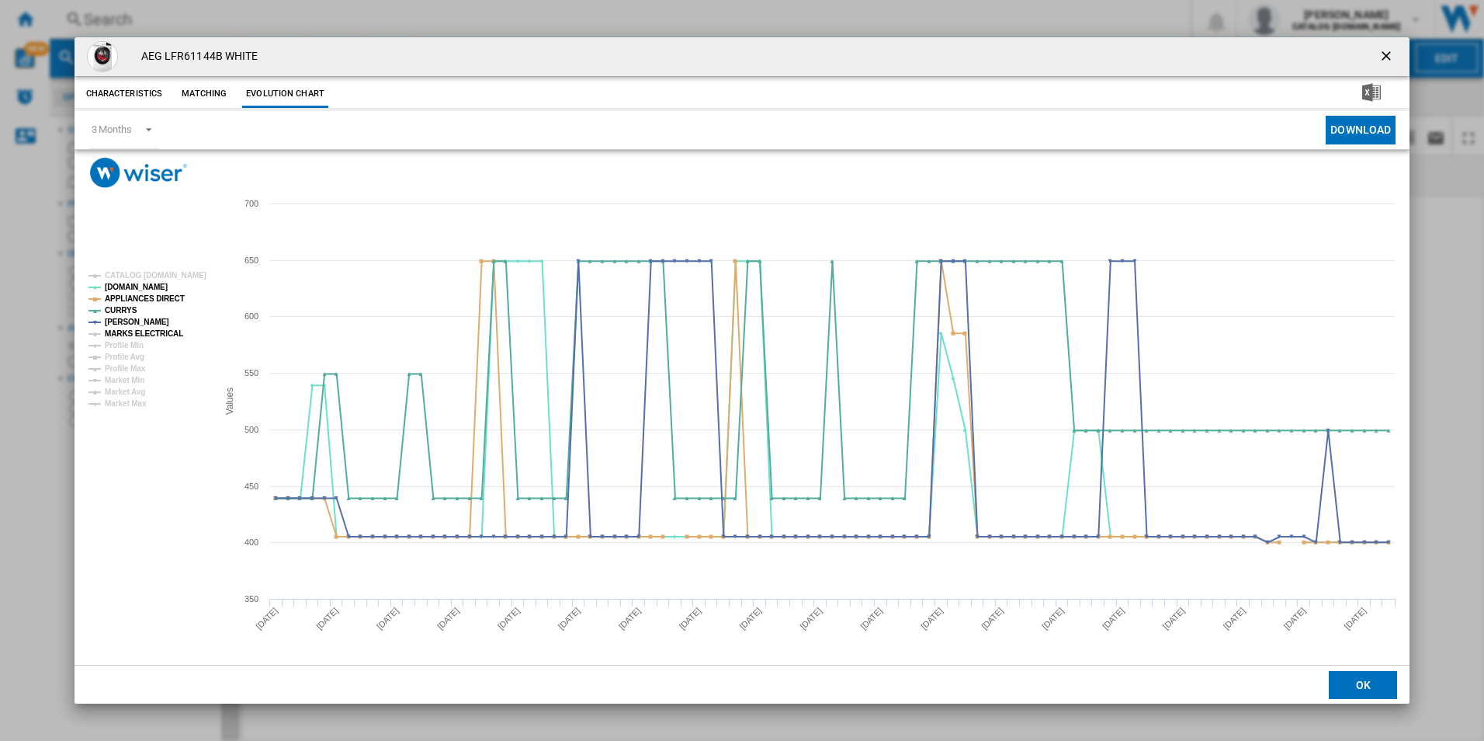
click at [160, 336] on tspan "MARKS ELECTRICAL" at bounding box center [144, 333] width 78 height 9
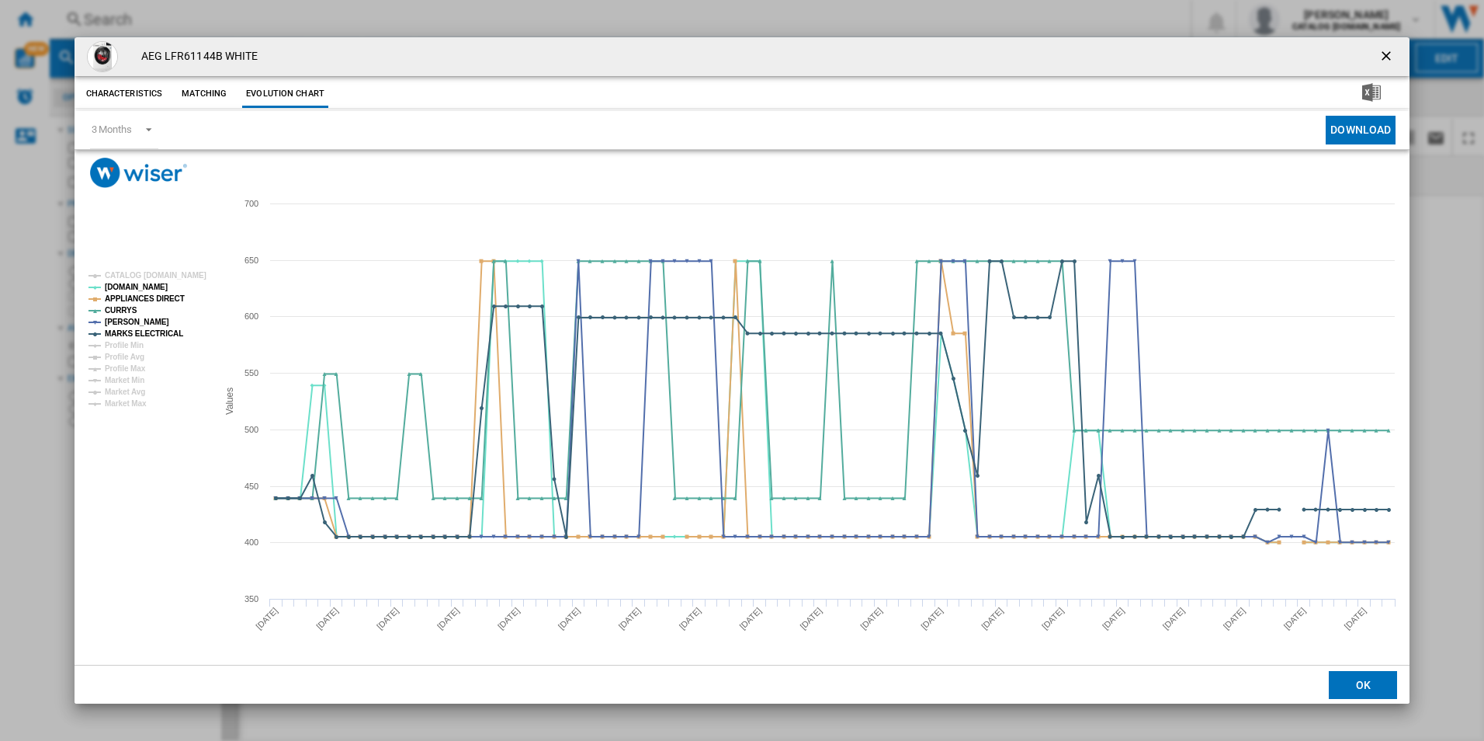
click at [1386, 56] on ng-md-icon "getI18NText('BUTTONS.CLOSE_DIALOG')" at bounding box center [1388, 57] width 19 height 19
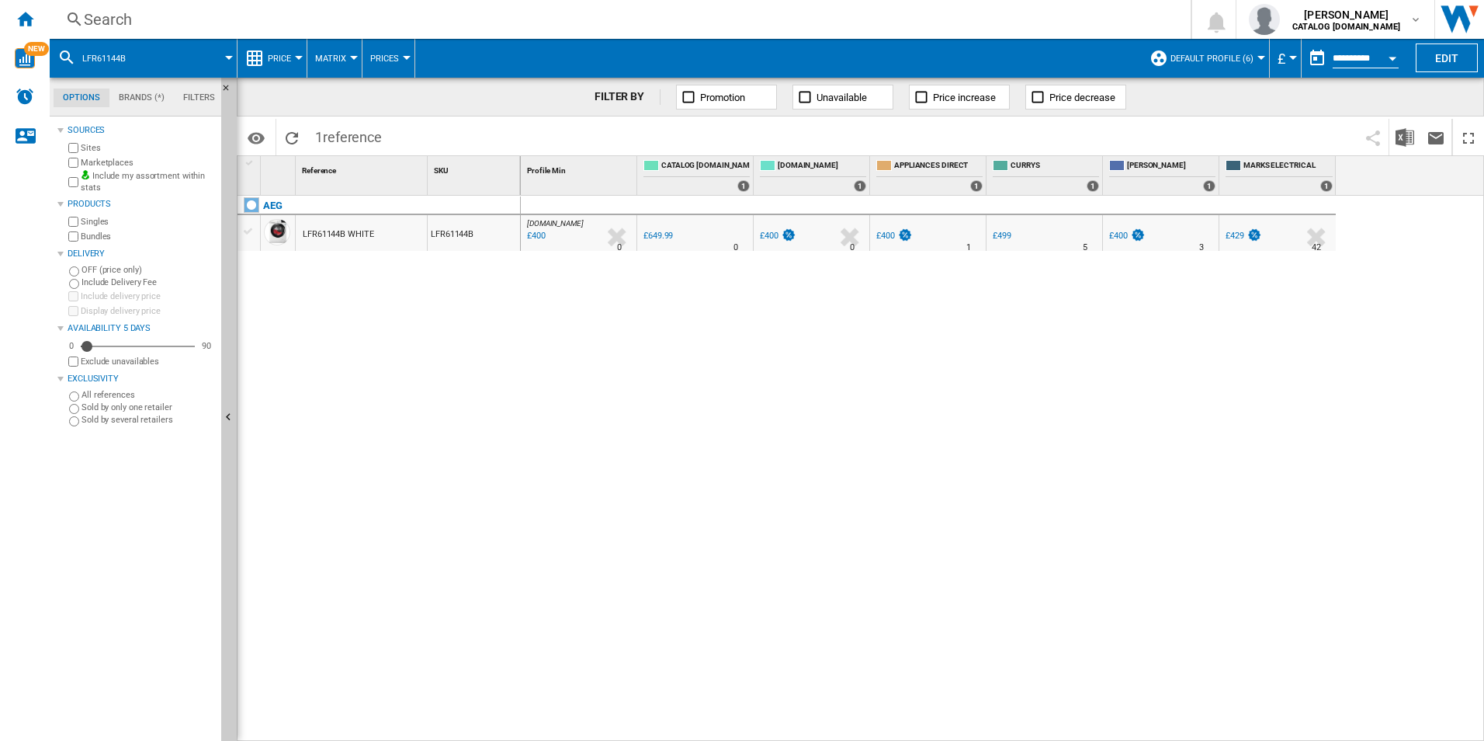
click at [1067, 394] on div "[DOMAIN_NAME] : AO -38.5 % £400 % N/A 0 [DOMAIN_NAME] : AO 0.0 % £649.99 % N/A" at bounding box center [1003, 469] width 964 height 546
click at [524, 23] on div "Search" at bounding box center [617, 20] width 1067 height 22
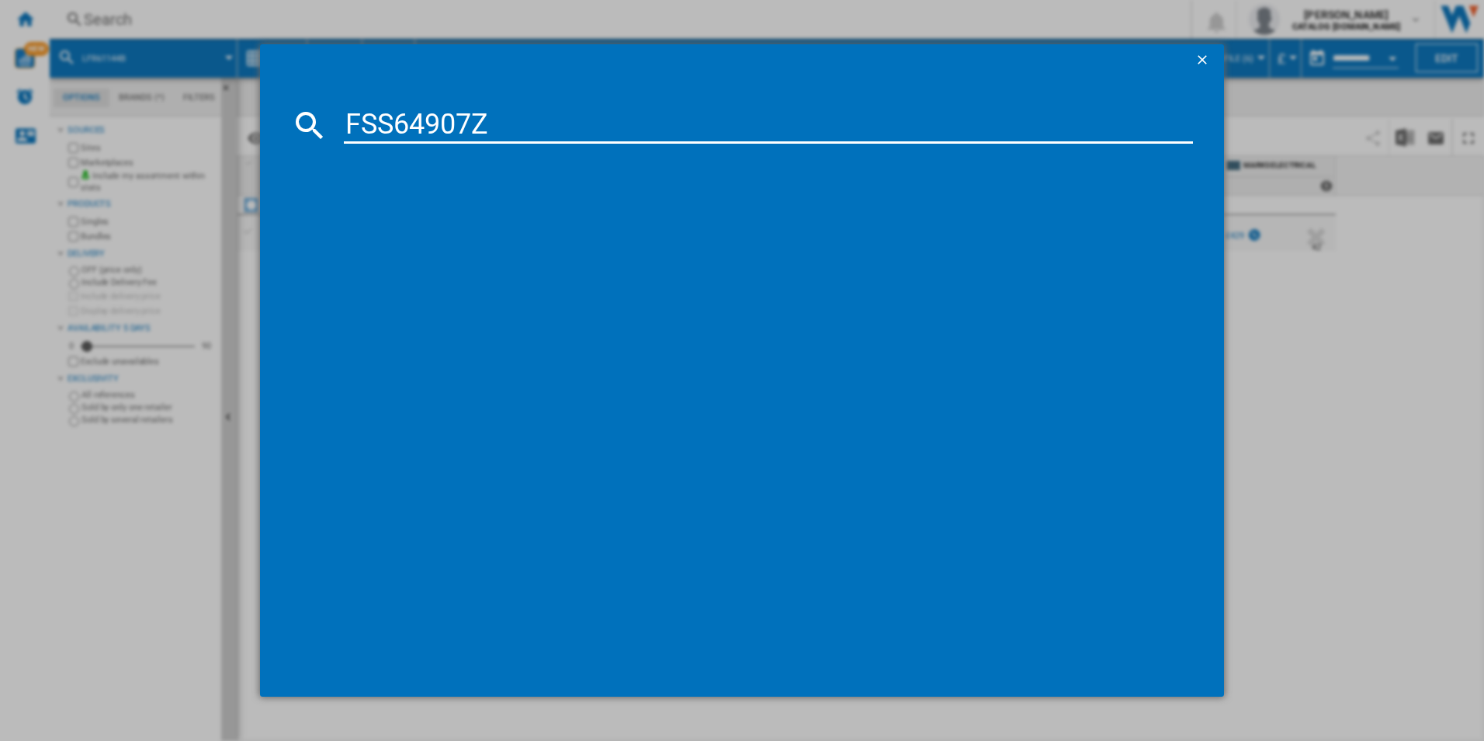
type input "FSS64907Z"
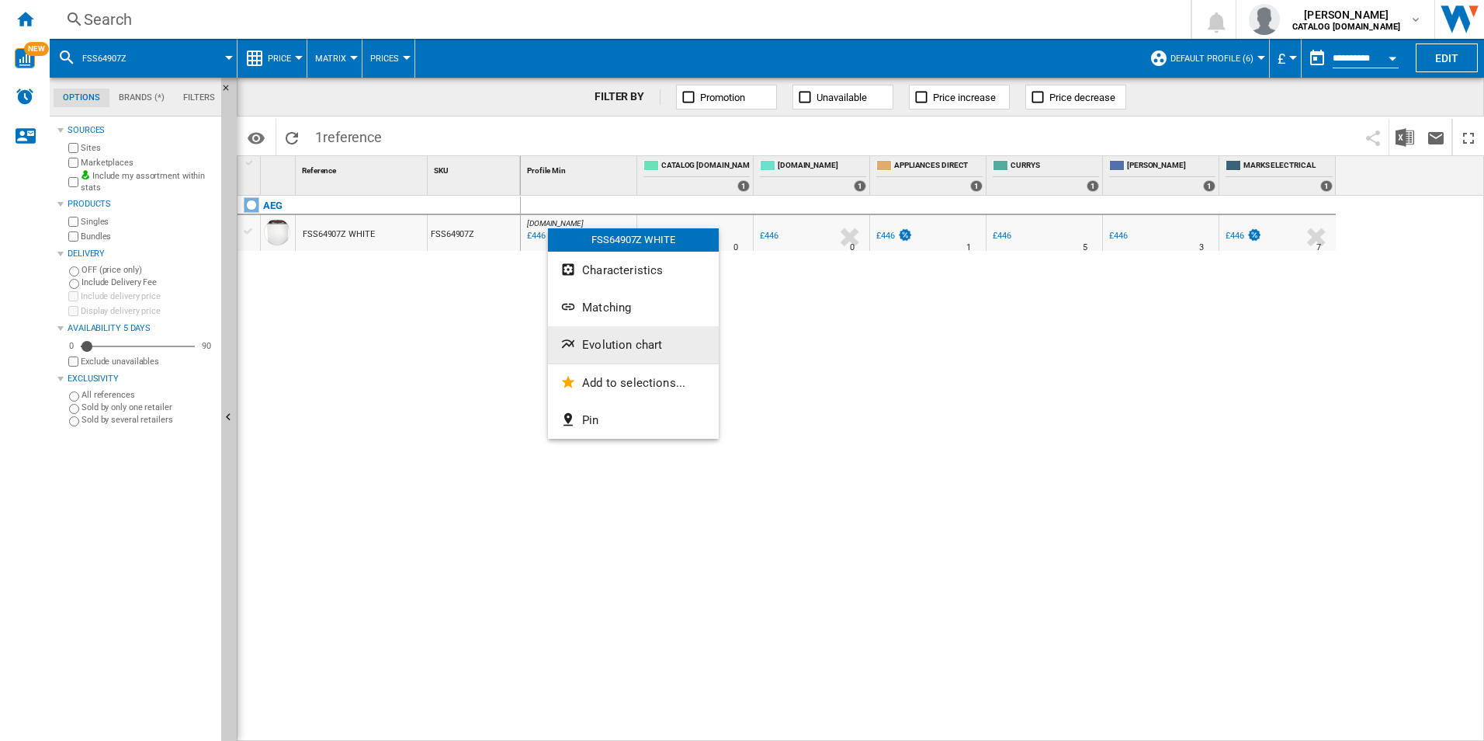
click at [629, 341] on span "Evolution chart" at bounding box center [622, 345] width 80 height 14
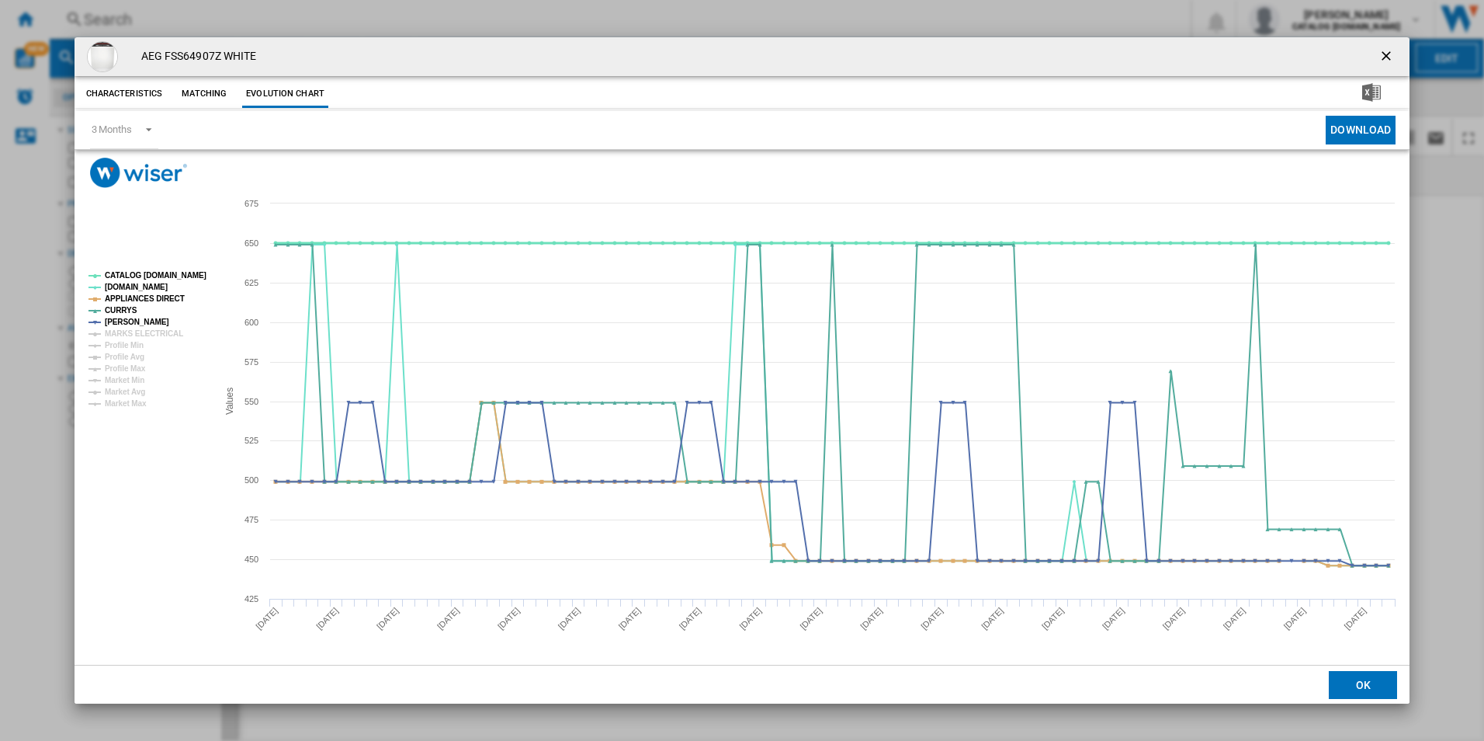
click at [184, 279] on tspan "CATALOG [DOMAIN_NAME]" at bounding box center [156, 275] width 102 height 9
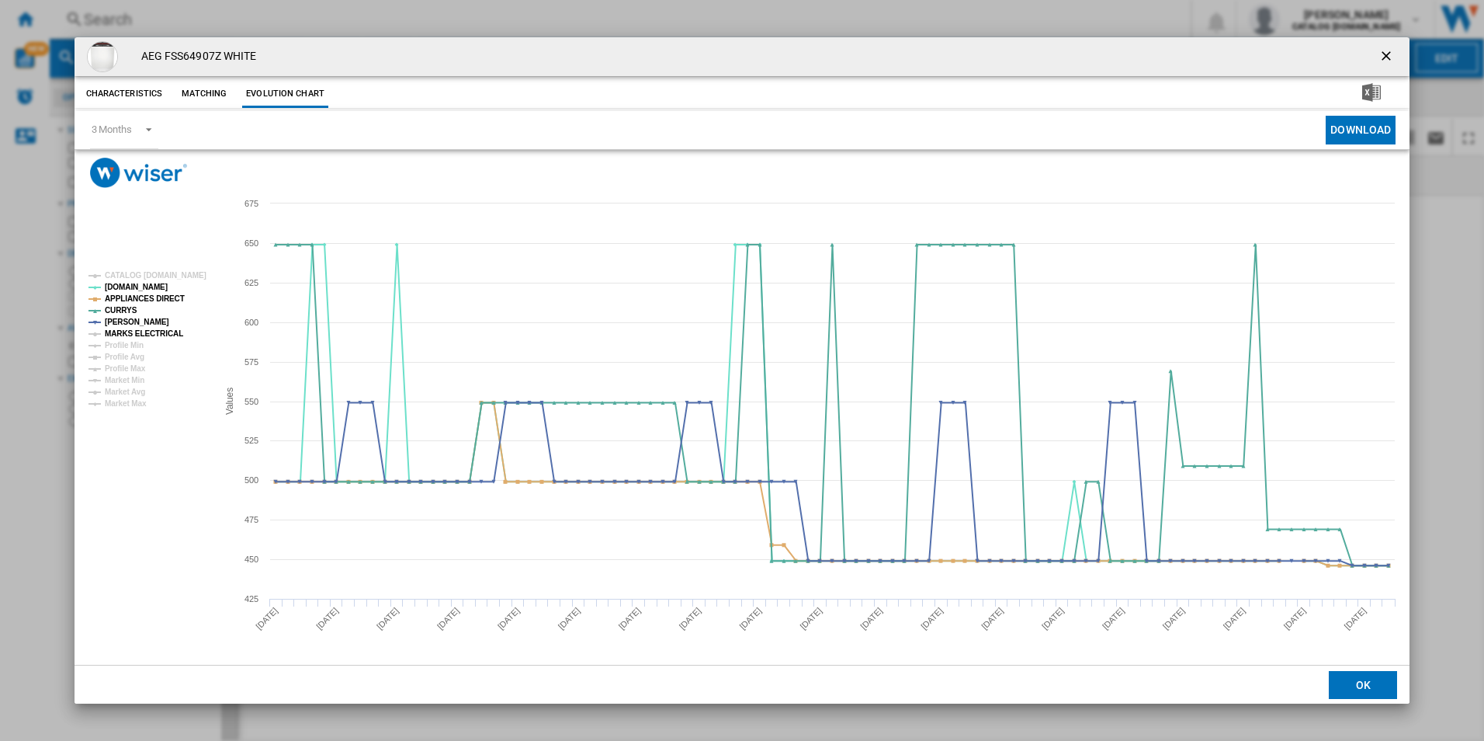
click at [158, 334] on tspan "MARKS ELECTRICAL" at bounding box center [144, 333] width 78 height 9
drag, startPoint x: 1390, startPoint y: 53, endPoint x: 1376, endPoint y: 92, distance: 41.0
click at [1390, 53] on ng-md-icon "getI18NText('BUTTONS.CLOSE_DIALOG')" at bounding box center [1388, 57] width 19 height 19
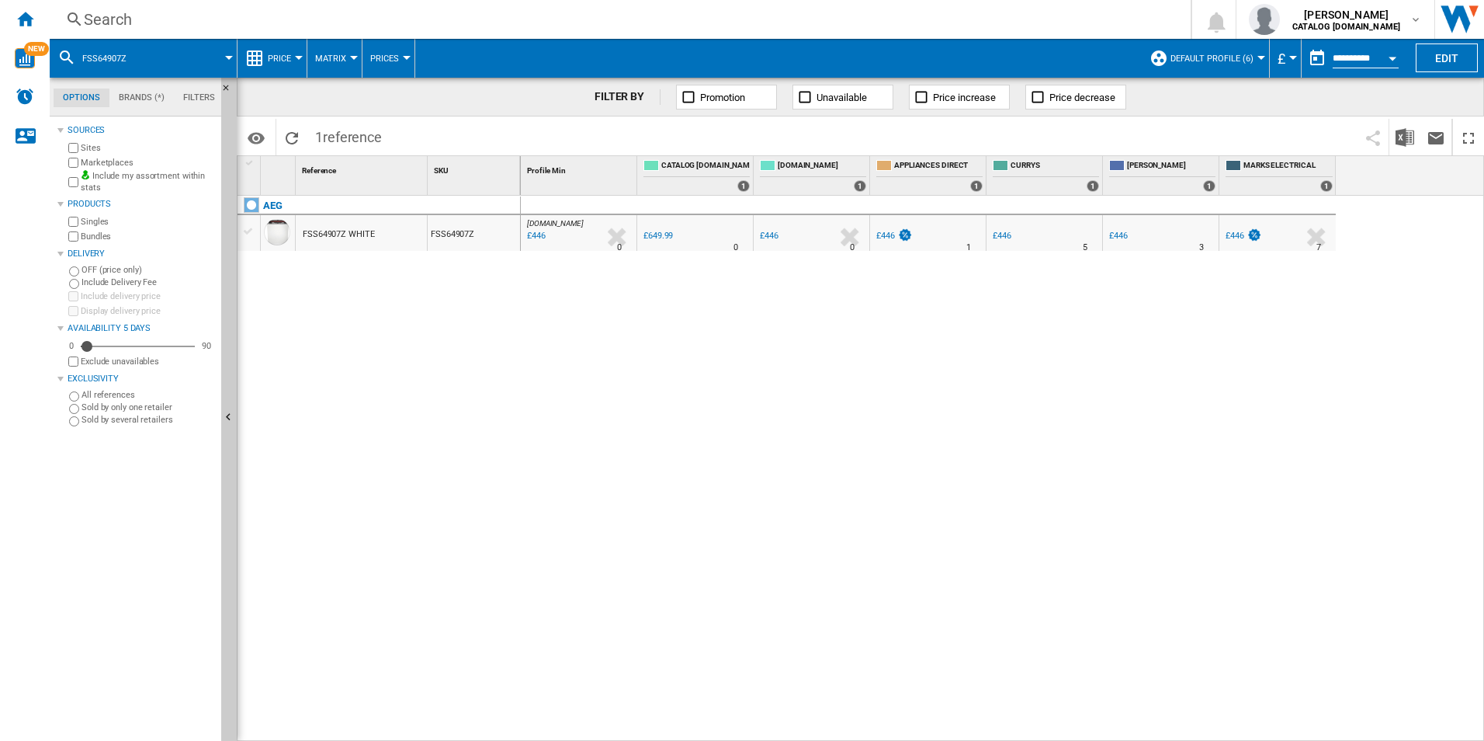
click at [368, 12] on div "Search" at bounding box center [617, 20] width 1067 height 22
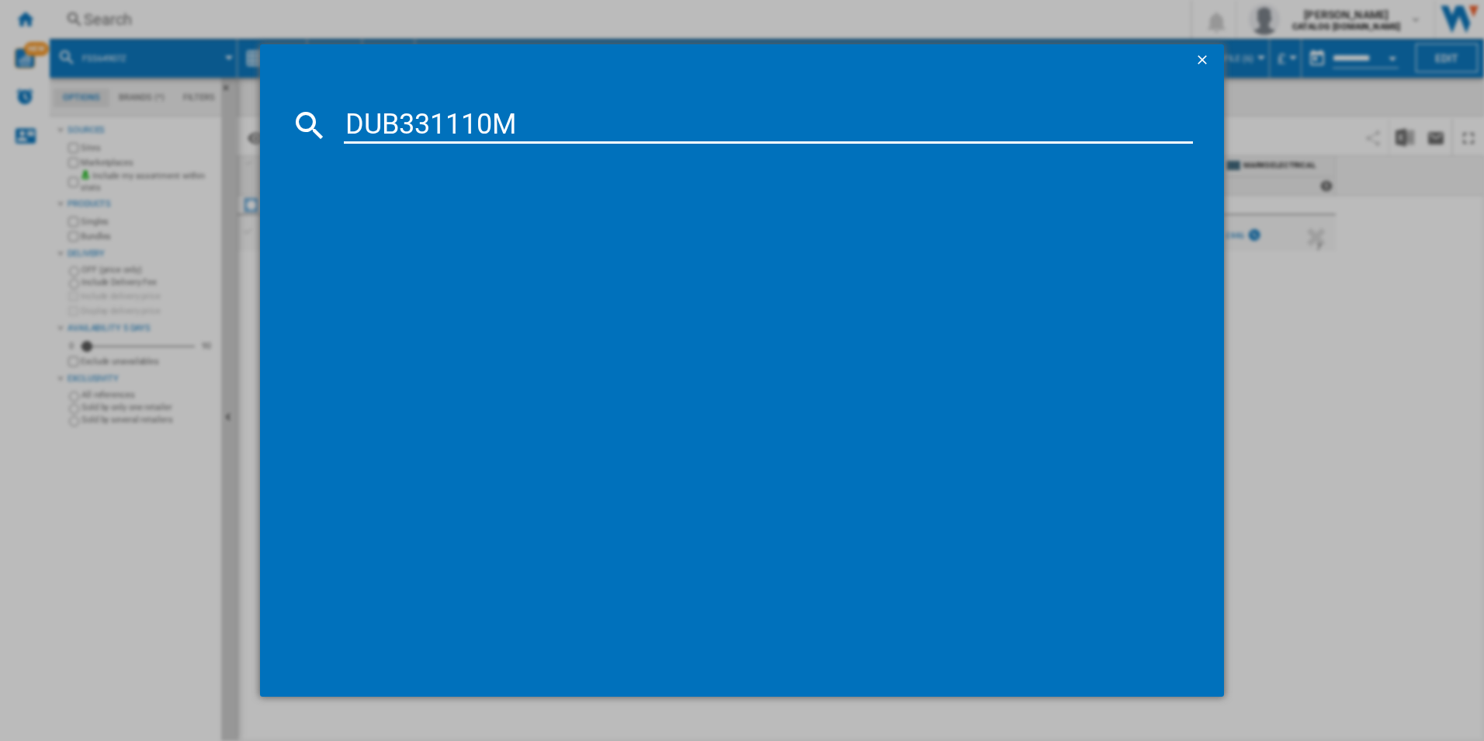
type input "DUB331110M"
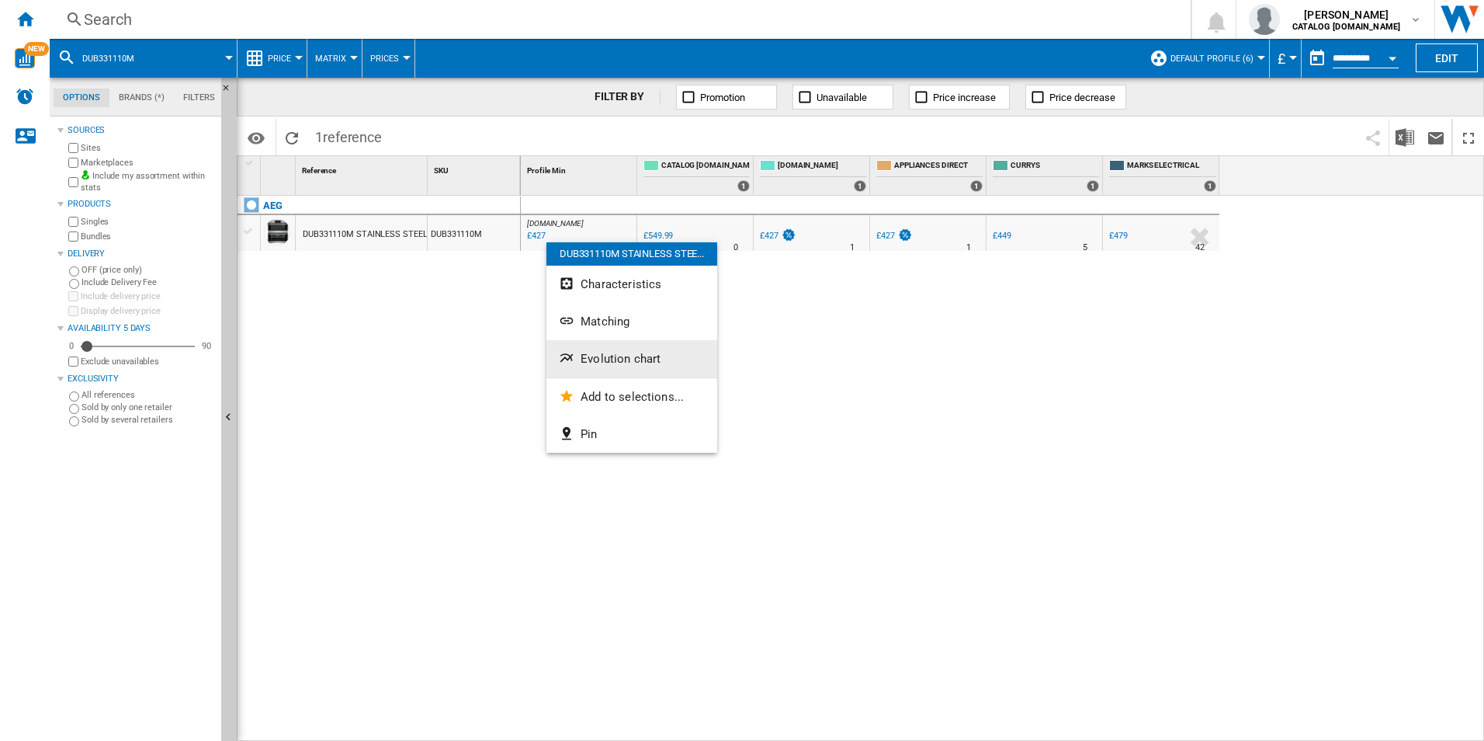
click at [645, 363] on span "Evolution chart" at bounding box center [621, 359] width 80 height 14
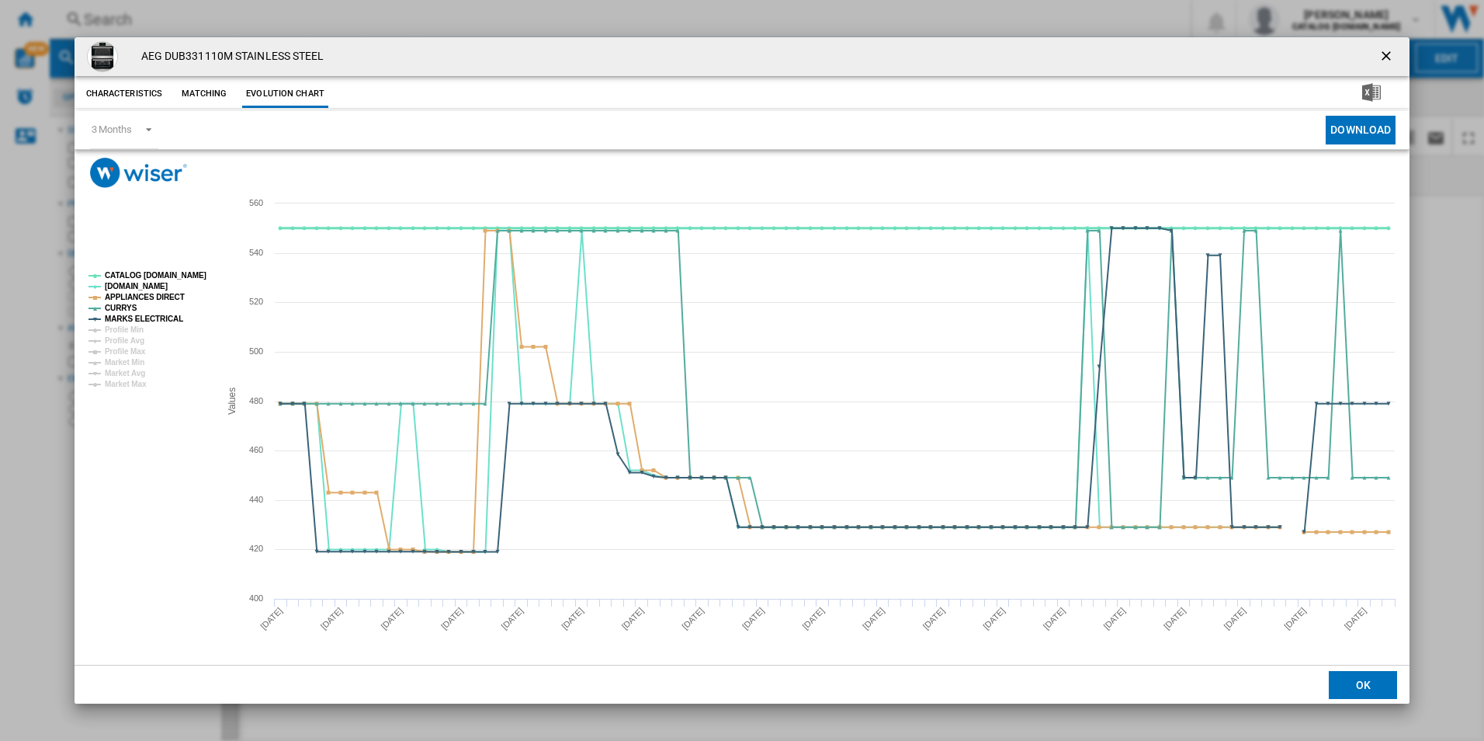
click at [182, 276] on tspan "CATALOG [DOMAIN_NAME]" at bounding box center [156, 275] width 102 height 9
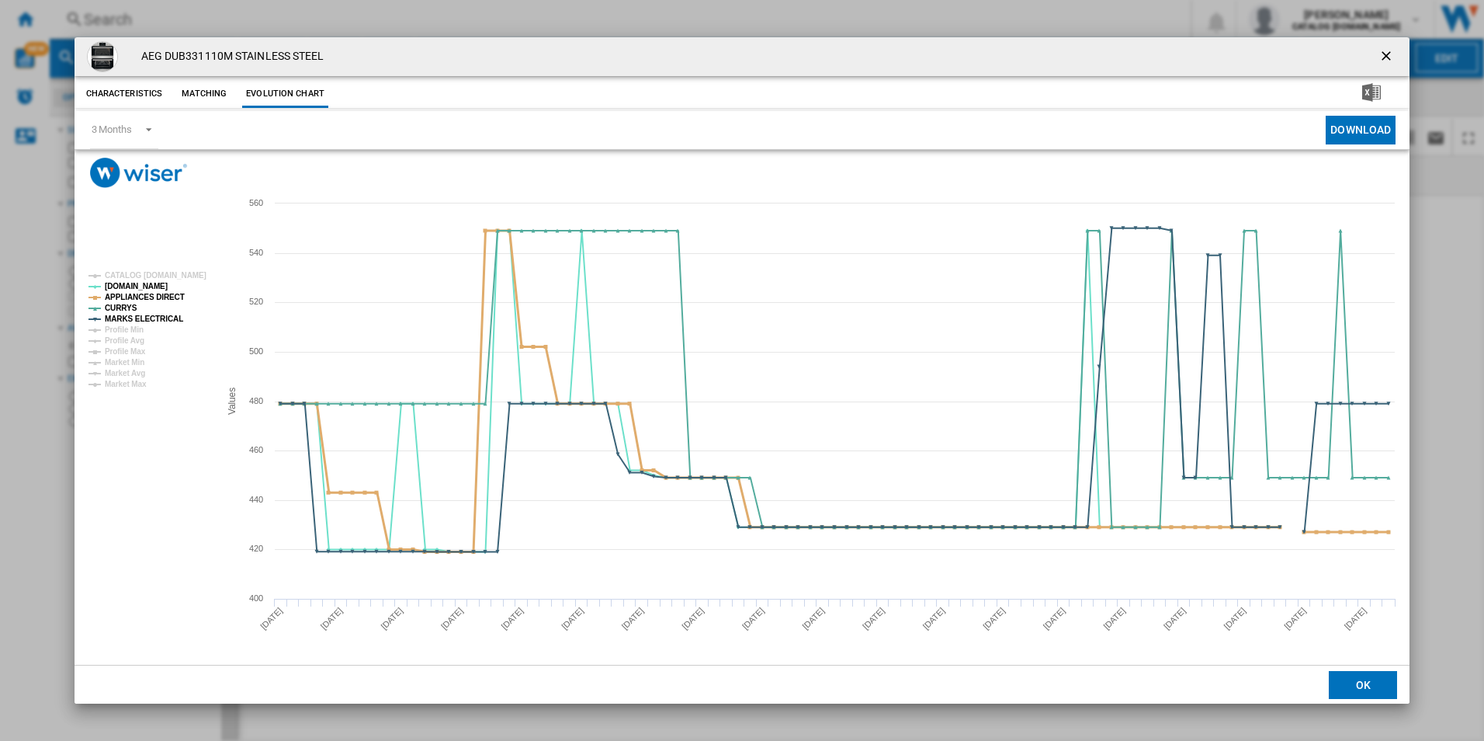
click at [172, 297] on tspan "APPLIANCES DIRECT" at bounding box center [145, 297] width 80 height 9
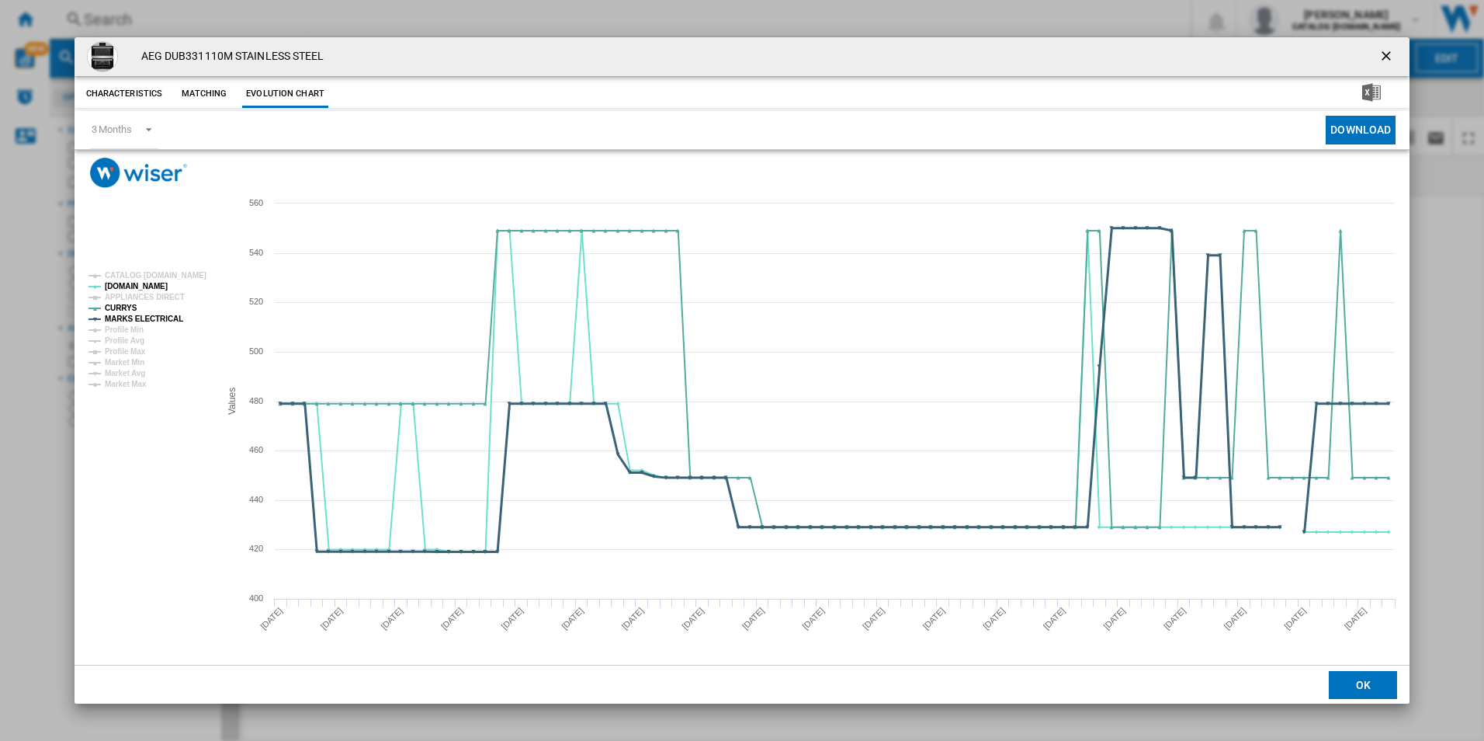
click at [165, 318] on tspan "MARKS ELECTRICAL" at bounding box center [144, 318] width 78 height 9
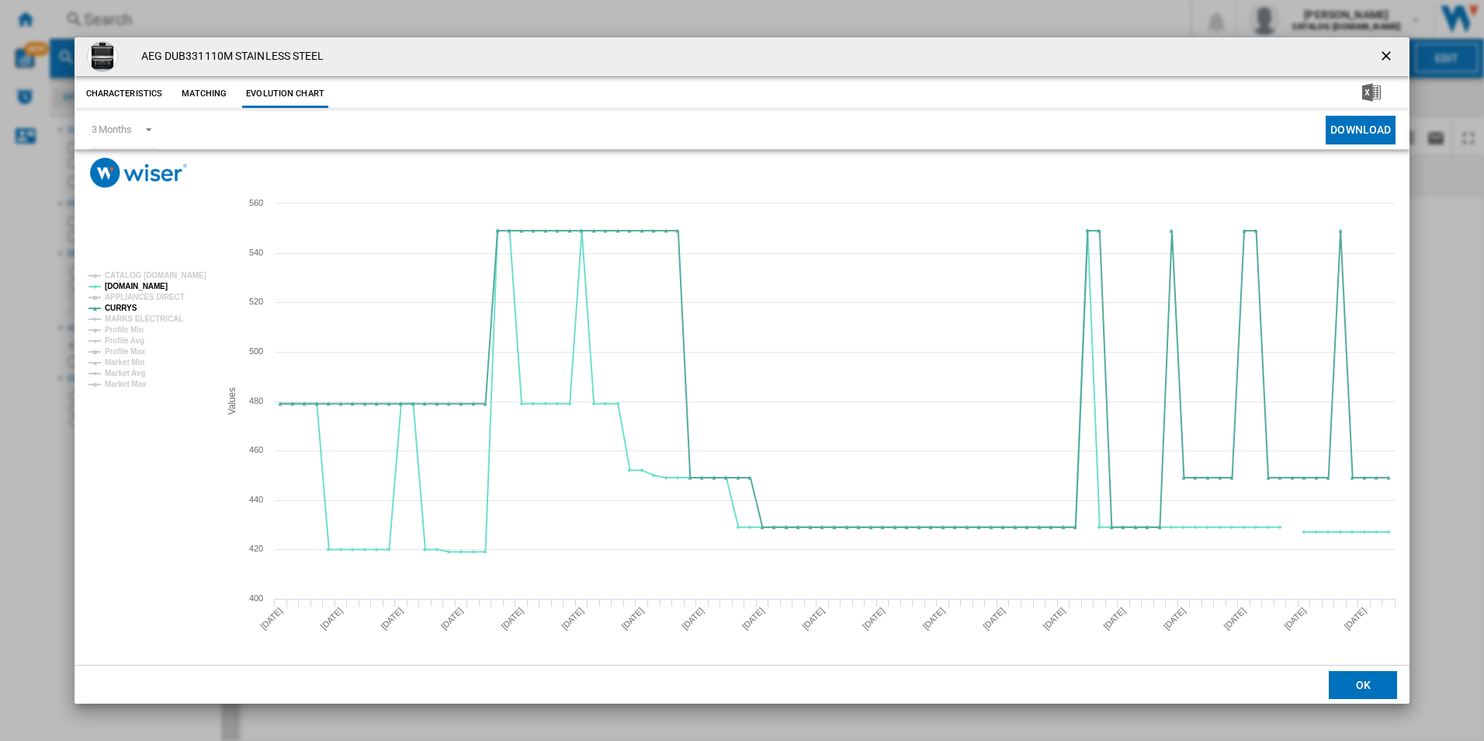
click at [1390, 54] on ng-md-icon "getI18NText('BUTTONS.CLOSE_DIALOG')" at bounding box center [1388, 57] width 19 height 19
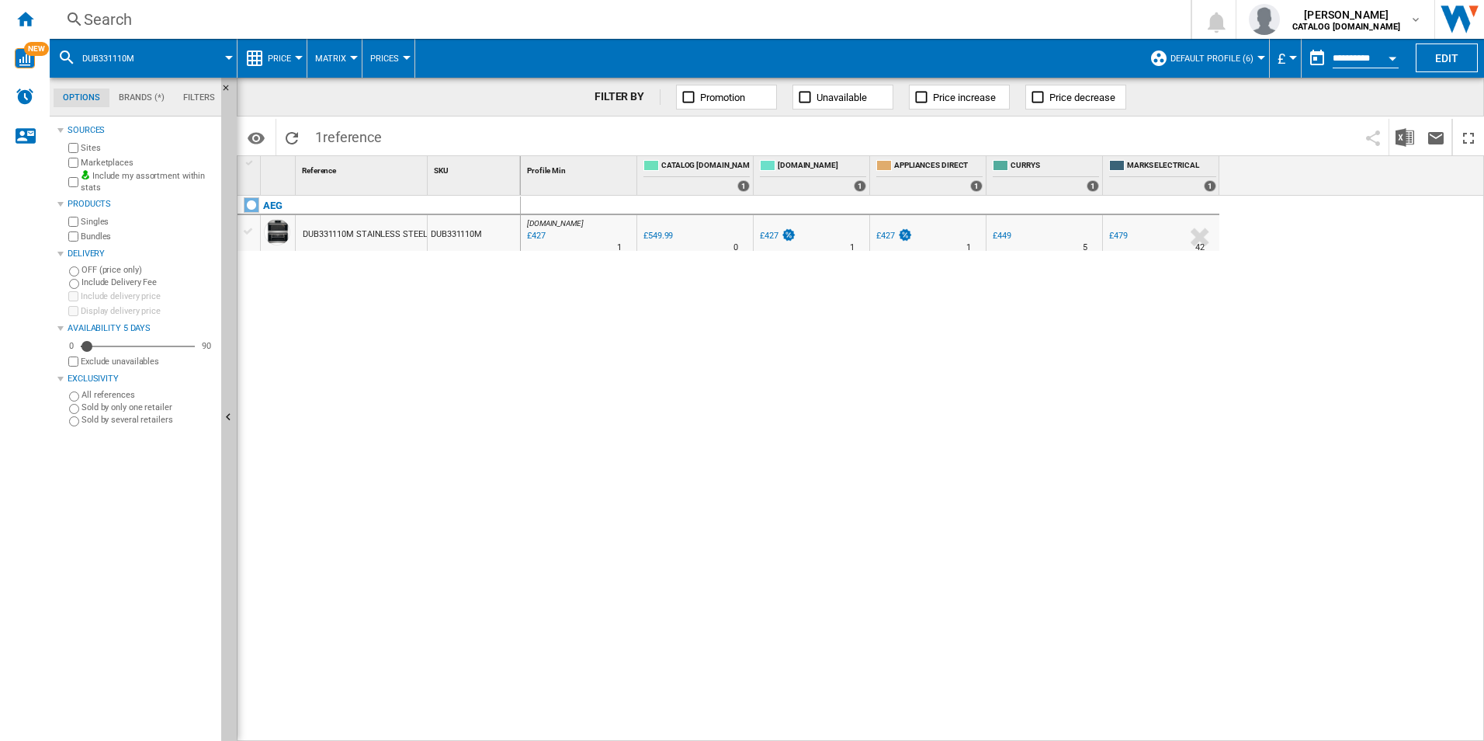
click at [1124, 311] on div "[DOMAIN_NAME] : AO -22.4 % £427 % N/A 1 [DOMAIN_NAME] : AO 0.0 % £549.99 % N/A" at bounding box center [1003, 469] width 964 height 546
drag, startPoint x: 410, startPoint y: 316, endPoint x: 889, endPoint y: 737, distance: 638.0
click at [414, 322] on div "AEG DUB331110M STAINLESS STEEL DUB331110M" at bounding box center [379, 464] width 283 height 537
click at [1080, 440] on div "[DOMAIN_NAME] : AO -22.4 % £427 % N/A 1 [DOMAIN_NAME] : AO 0.0 % £549.99 % N/A" at bounding box center [1003, 469] width 964 height 546
drag, startPoint x: 1068, startPoint y: 343, endPoint x: 1062, endPoint y: 367, distance: 24.9
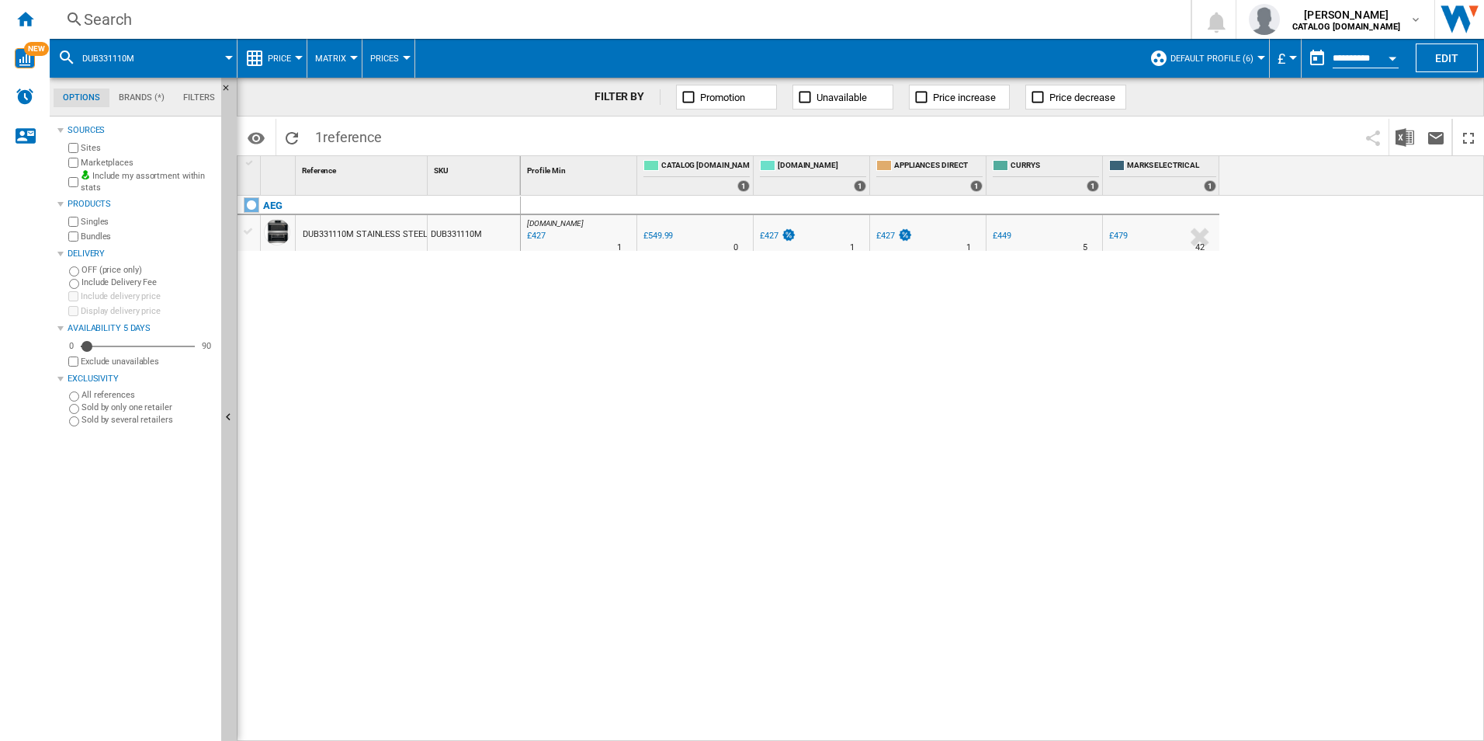
click at [1068, 343] on div "[DOMAIN_NAME] : AO -22.4 % £427 % N/A 1 [DOMAIN_NAME] : AO 0.0 % £549.99 % N/A" at bounding box center [1003, 469] width 964 height 546
